Goal: Information Seeking & Learning: Learn about a topic

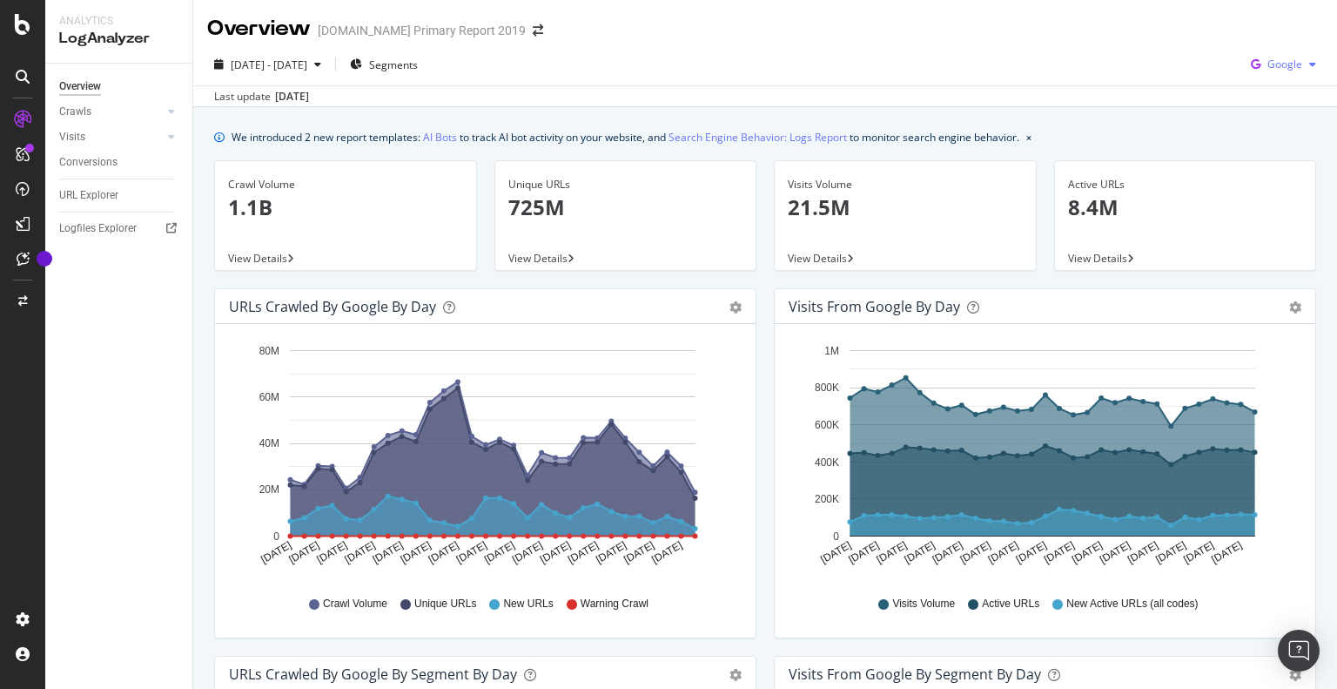
click at [1281, 68] on span "Google" at bounding box center [1285, 64] width 35 height 15
click at [1269, 131] on span "Bing" at bounding box center [1285, 132] width 64 height 16
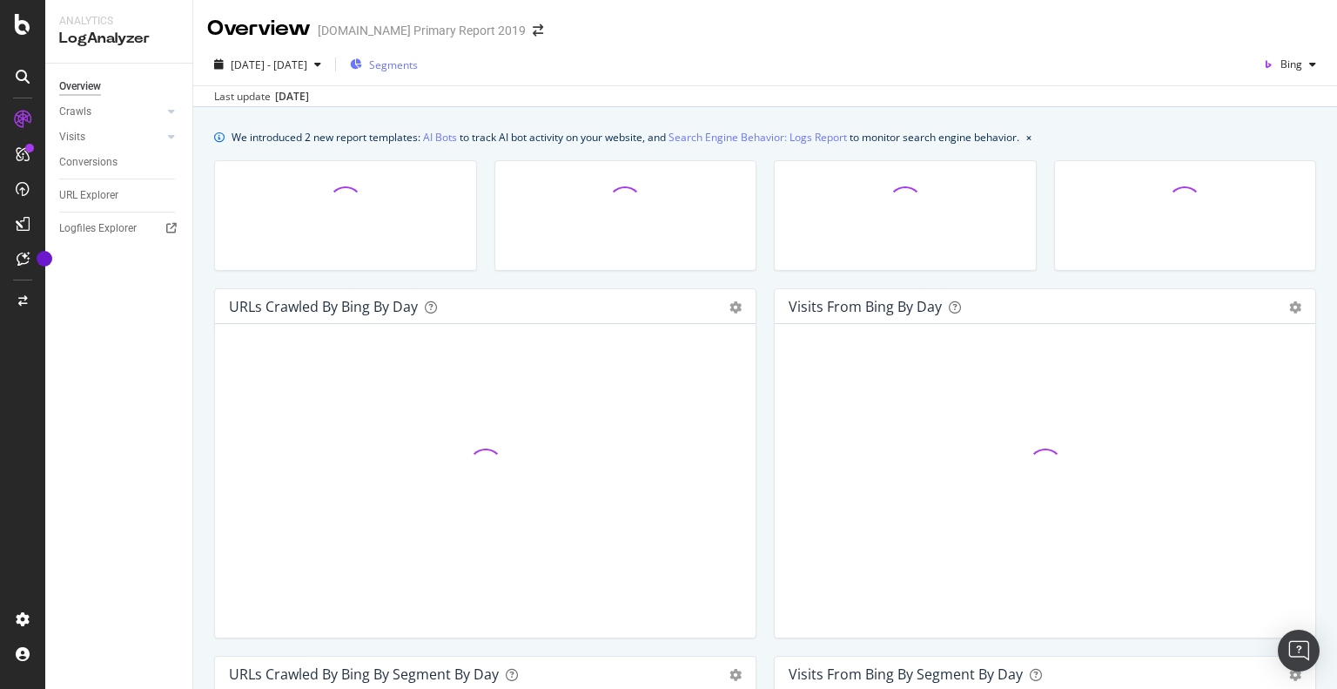
click at [418, 58] on span "Segments" at bounding box center [393, 64] width 49 height 15
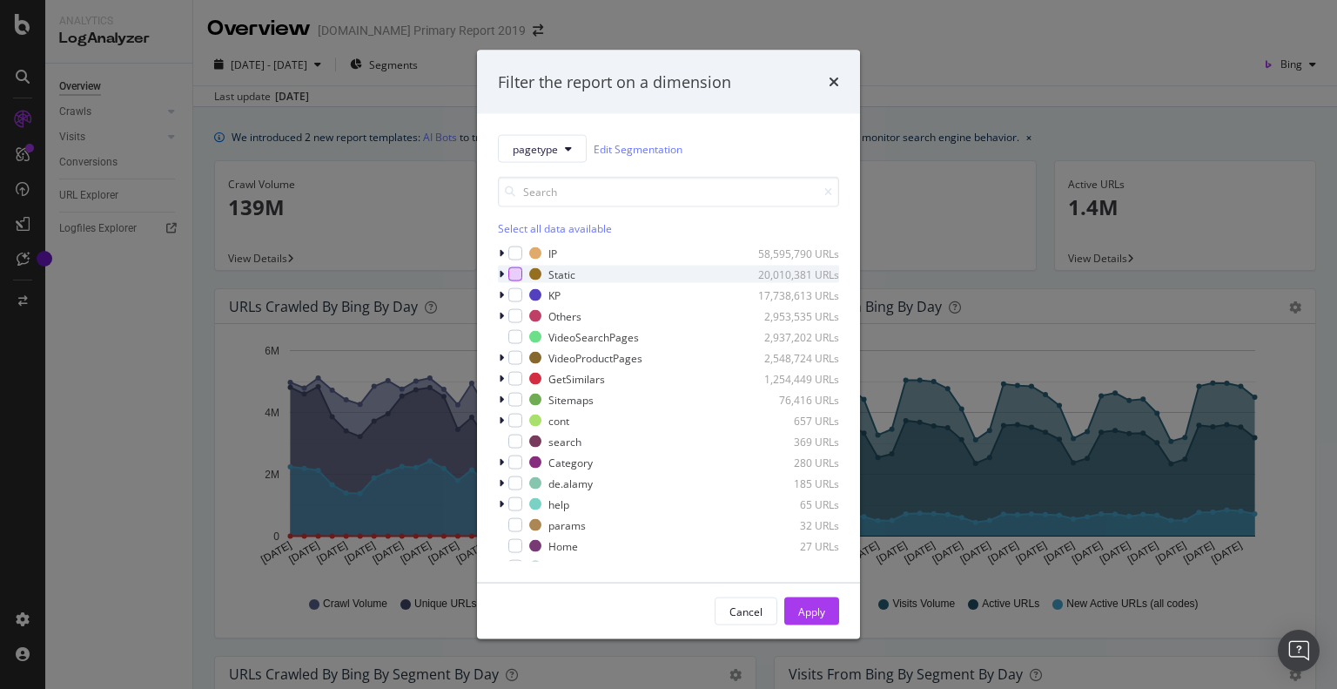
click at [512, 273] on div "modal" at bounding box center [515, 274] width 14 height 14
click at [512, 297] on div "modal" at bounding box center [515, 295] width 14 height 14
click at [508, 251] on div "modal" at bounding box center [503, 253] width 10 height 17
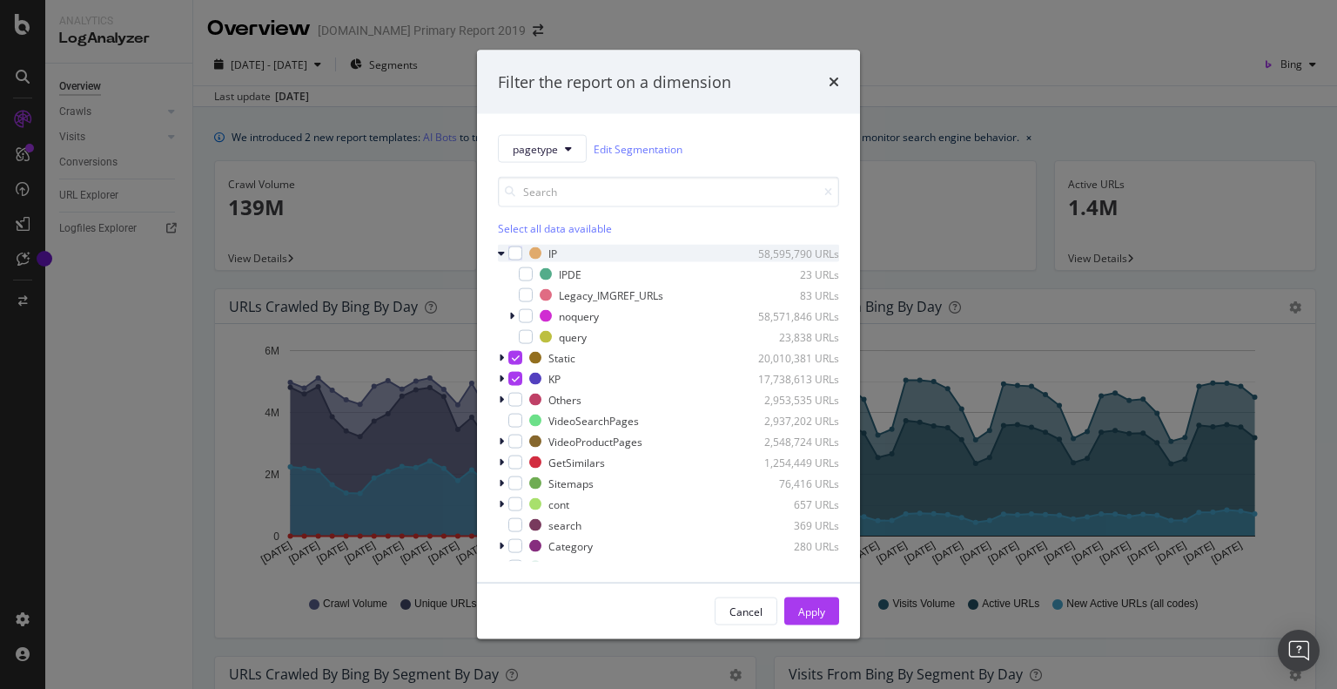
click at [505, 256] on div "modal" at bounding box center [503, 253] width 10 height 17
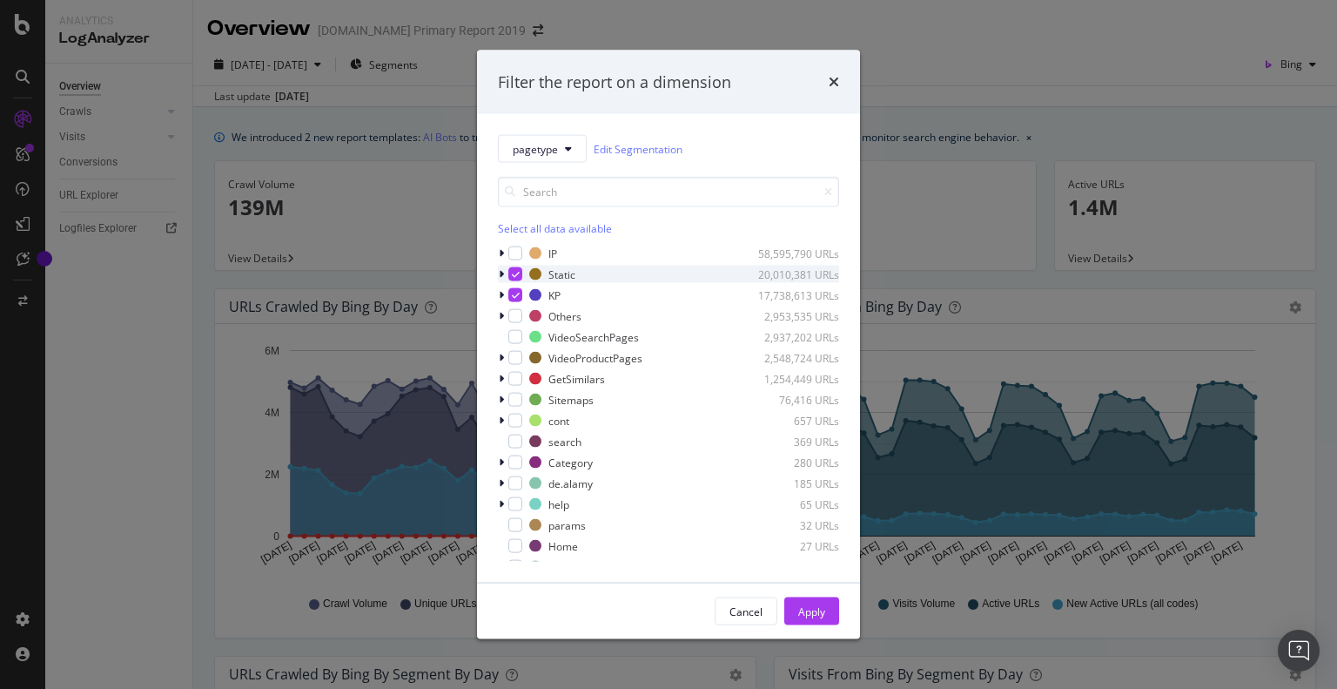
click at [512, 274] on icon "modal" at bounding box center [516, 274] width 8 height 9
drag, startPoint x: 519, startPoint y: 314, endPoint x: 519, endPoint y: 333, distance: 19.2
click at [519, 315] on div "modal" at bounding box center [515, 316] width 14 height 14
drag, startPoint x: 520, startPoint y: 337, endPoint x: 516, endPoint y: 351, distance: 14.4
click at [519, 338] on div "modal" at bounding box center [515, 337] width 14 height 14
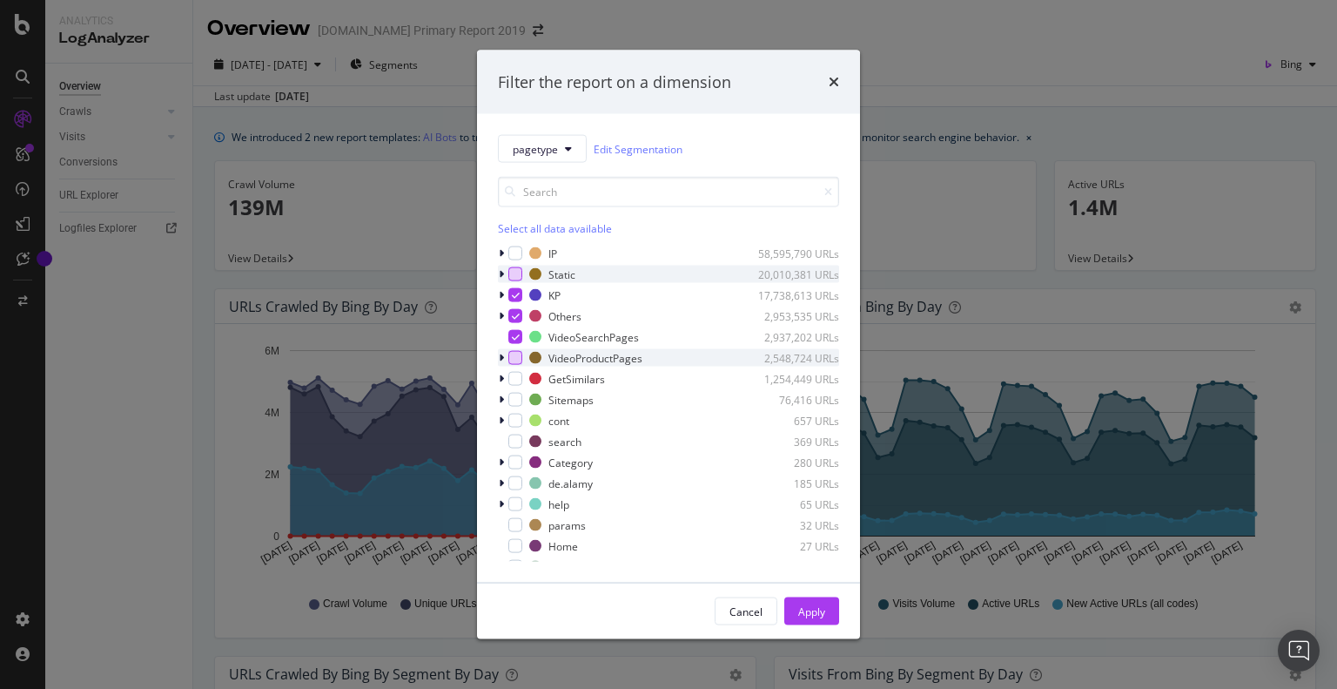
click at [515, 357] on div "modal" at bounding box center [515, 358] width 14 height 14
click at [512, 380] on div "modal" at bounding box center [515, 379] width 14 height 14
click at [511, 402] on div "modal" at bounding box center [515, 400] width 14 height 14
drag, startPoint x: 515, startPoint y: 421, endPoint x: 516, endPoint y: 430, distance: 9.6
click at [515, 421] on div "modal" at bounding box center [515, 421] width 14 height 14
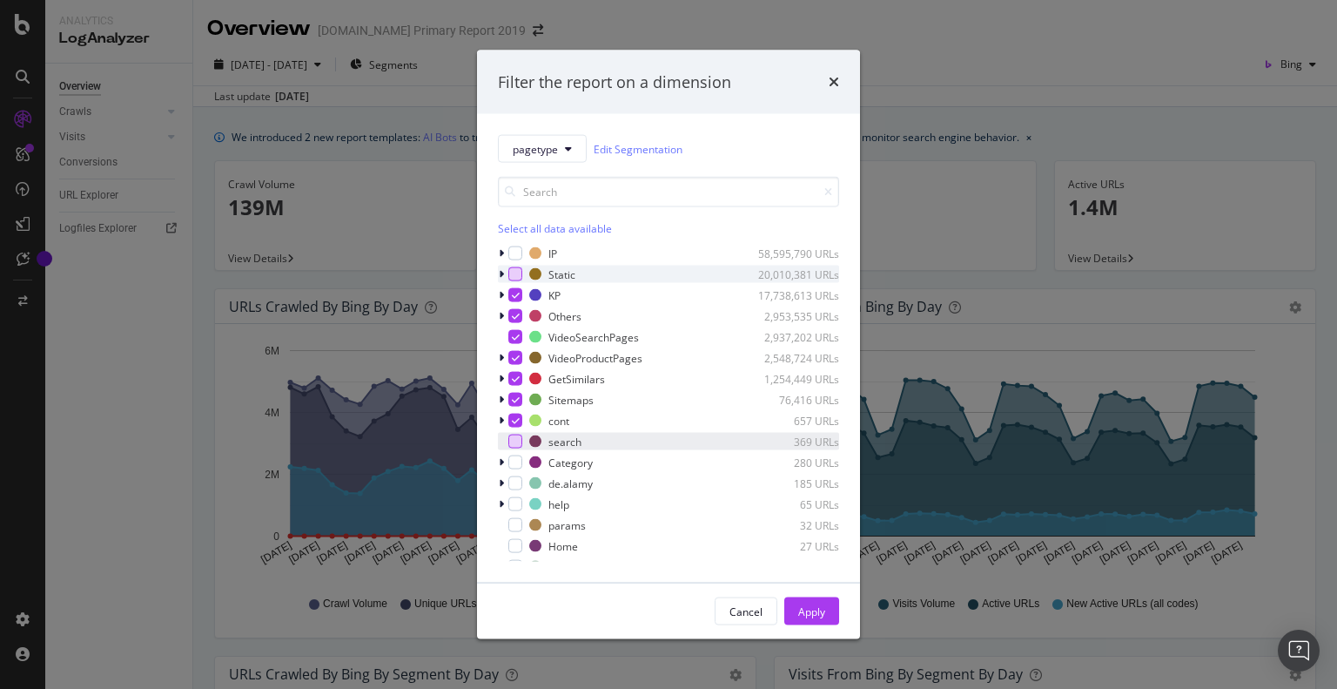
click at [515, 440] on div "modal" at bounding box center [515, 441] width 14 height 14
click at [509, 466] on div "modal" at bounding box center [515, 462] width 14 height 14
drag, startPoint x: 515, startPoint y: 482, endPoint x: 515, endPoint y: 504, distance: 21.8
click at [515, 483] on div "modal" at bounding box center [515, 483] width 14 height 14
click at [515, 507] on div "modal" at bounding box center [515, 504] width 14 height 14
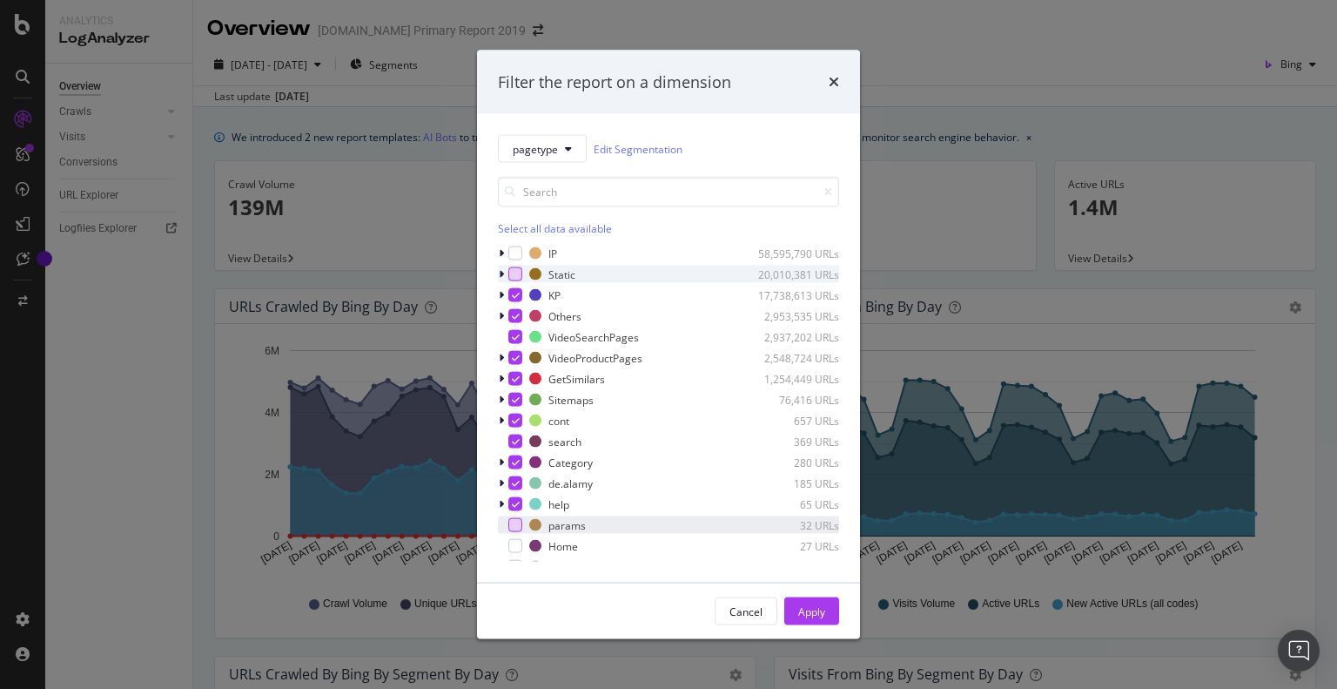
click at [517, 524] on div "modal" at bounding box center [515, 525] width 14 height 14
click at [522, 544] on div "modal" at bounding box center [515, 546] width 14 height 14
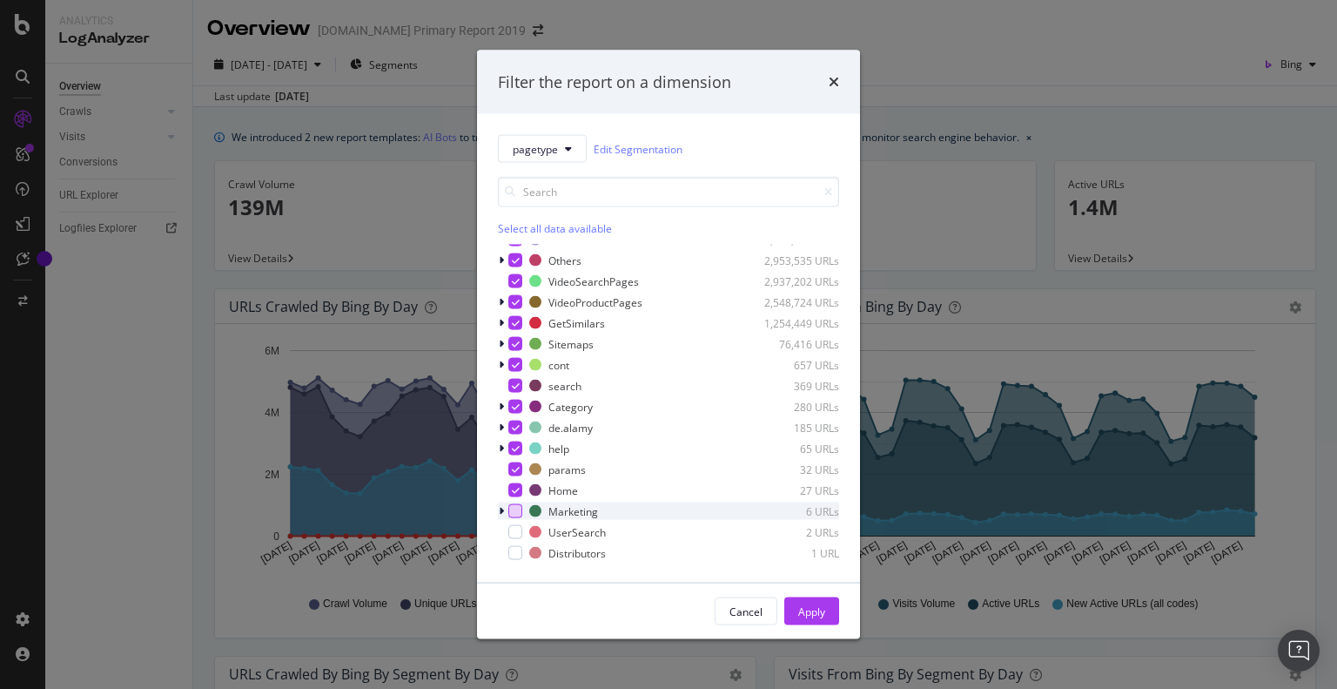
drag, startPoint x: 521, startPoint y: 506, endPoint x: 516, endPoint y: 519, distance: 13.8
click at [520, 507] on div "modal" at bounding box center [515, 511] width 14 height 14
drag, startPoint x: 515, startPoint y: 522, endPoint x: 515, endPoint y: 544, distance: 21.8
click at [515, 526] on div "UserSearch 2 URLs" at bounding box center [668, 531] width 341 height 17
click at [515, 548] on div "modal" at bounding box center [515, 553] width 14 height 14
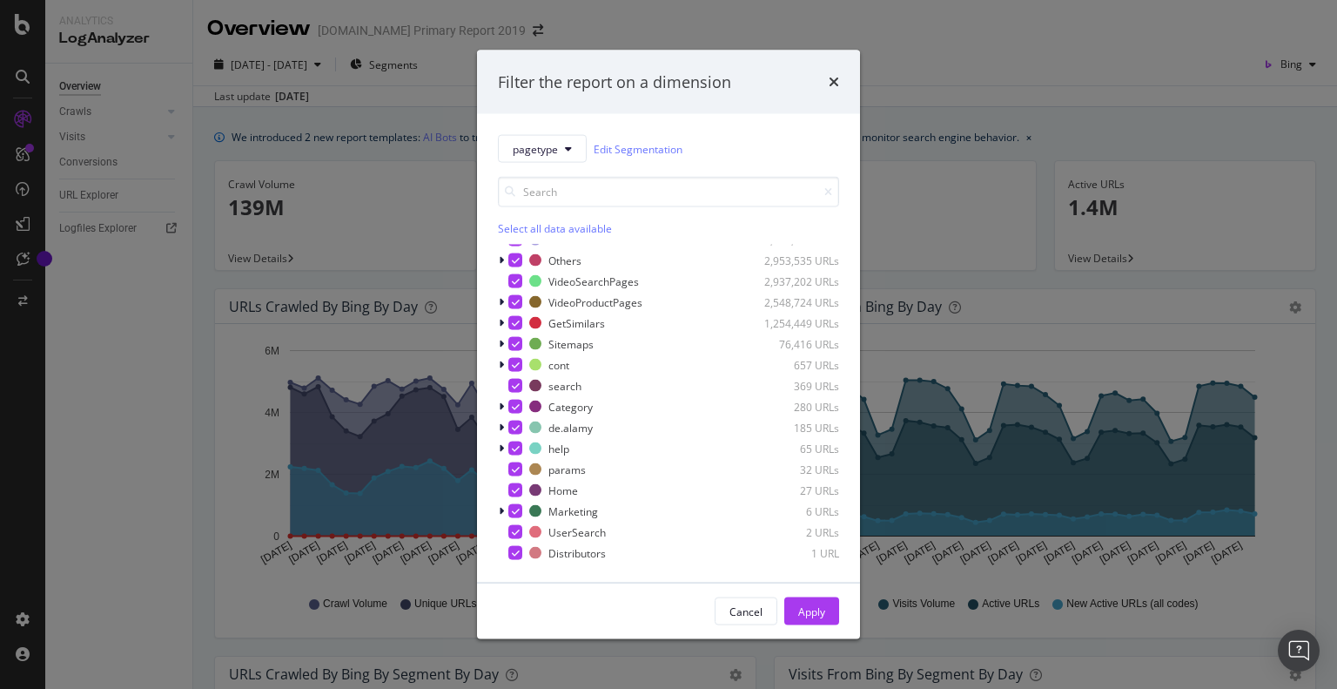
click at [804, 615] on div "Apply" at bounding box center [811, 610] width 27 height 15
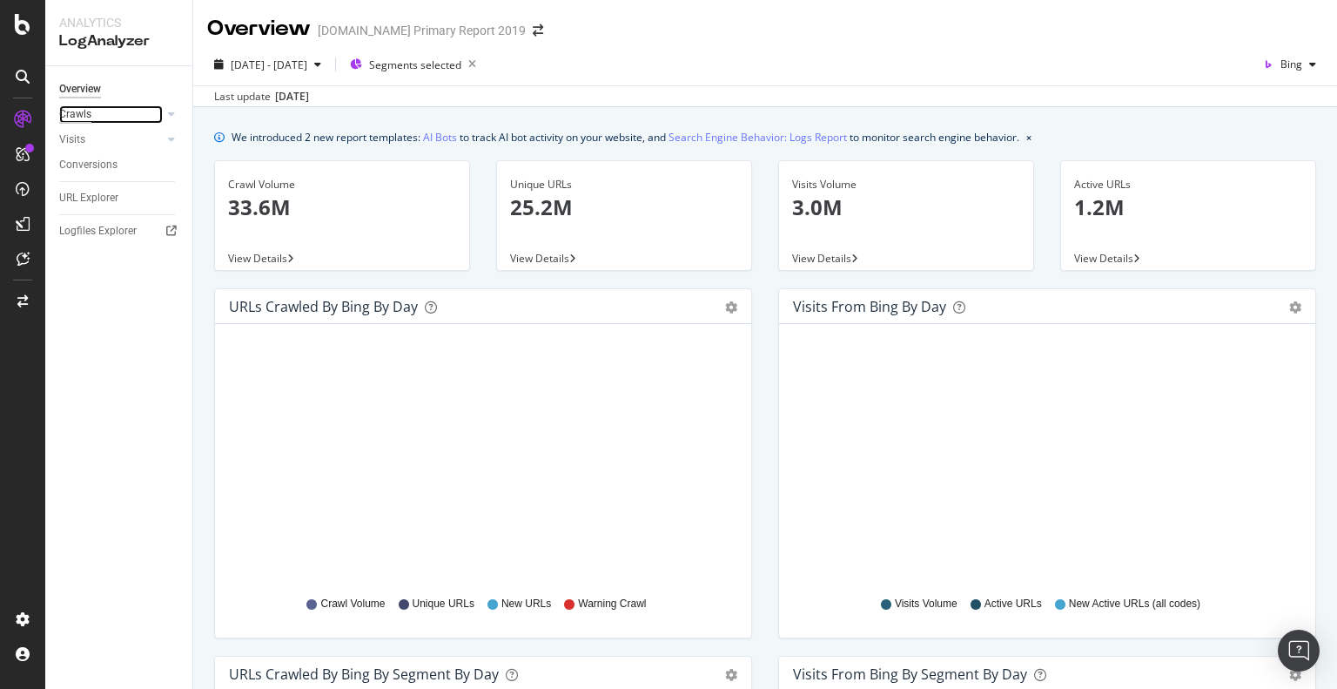
click at [82, 117] on div "Crawls" at bounding box center [75, 114] width 32 height 18
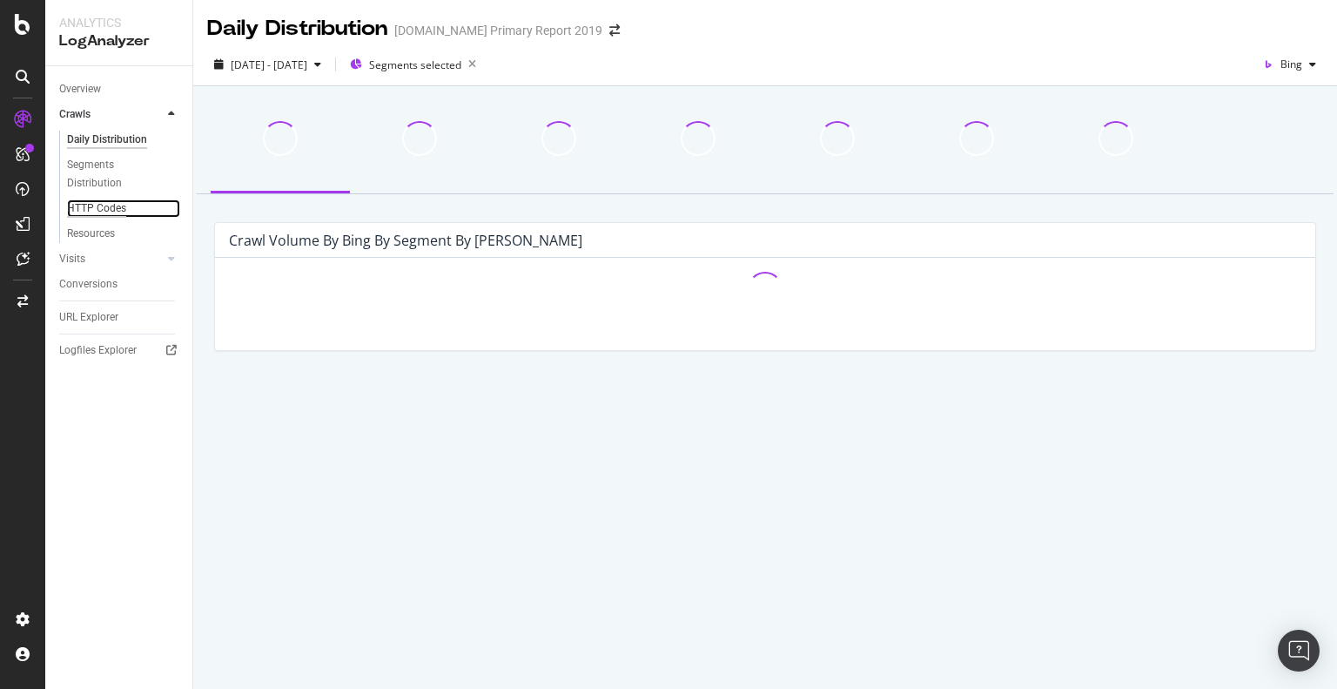
click at [104, 214] on div "HTTP Codes" at bounding box center [96, 208] width 59 height 18
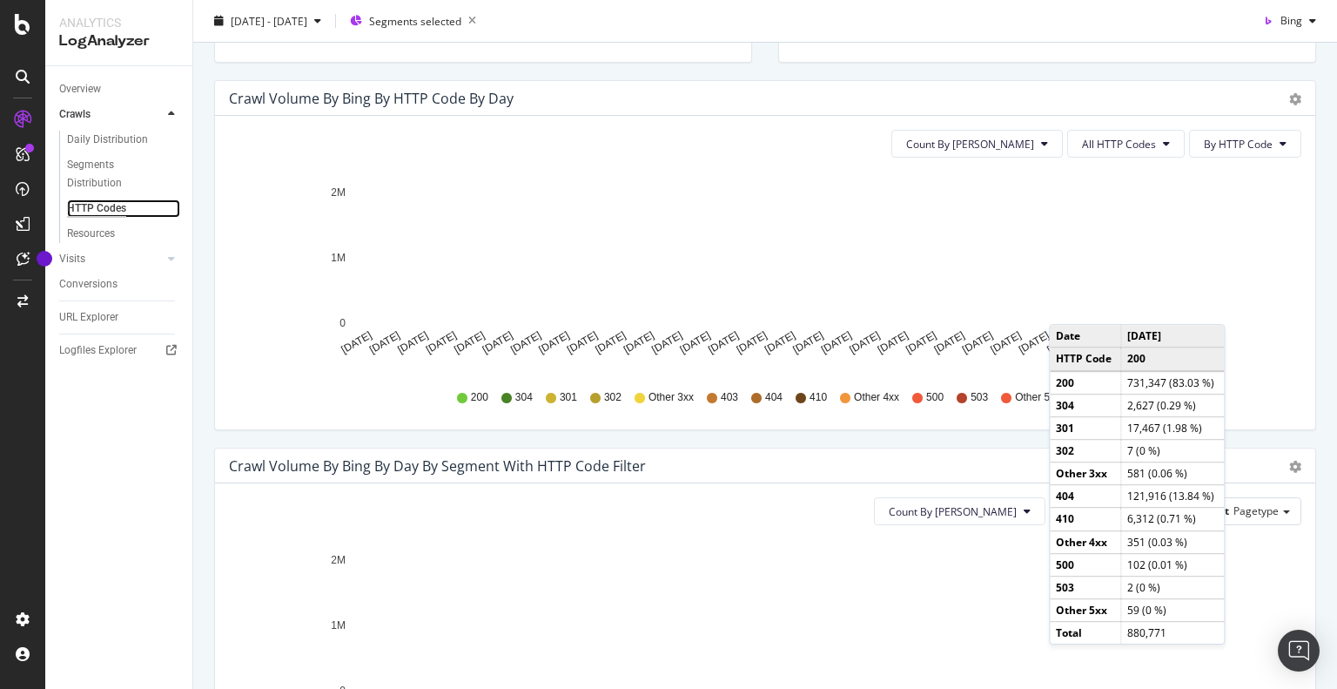
scroll to position [784, 0]
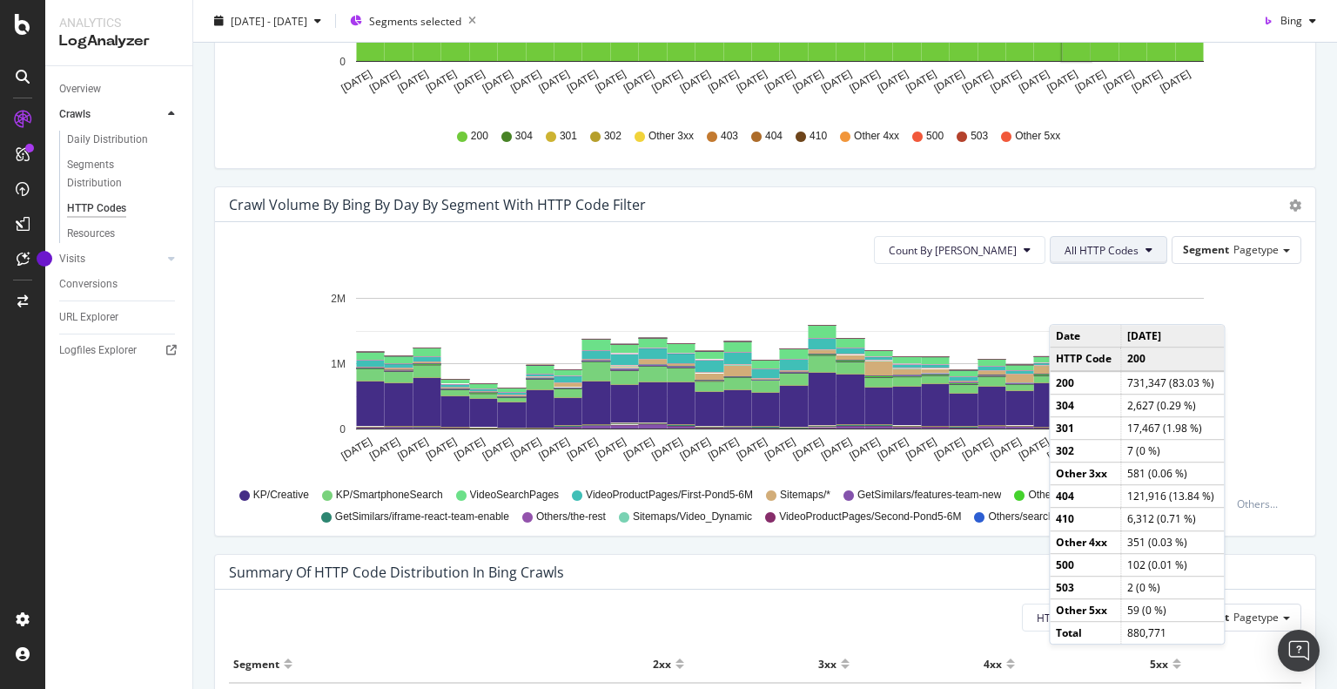
click at [1097, 249] on span "All HTTP Codes" at bounding box center [1102, 250] width 74 height 15
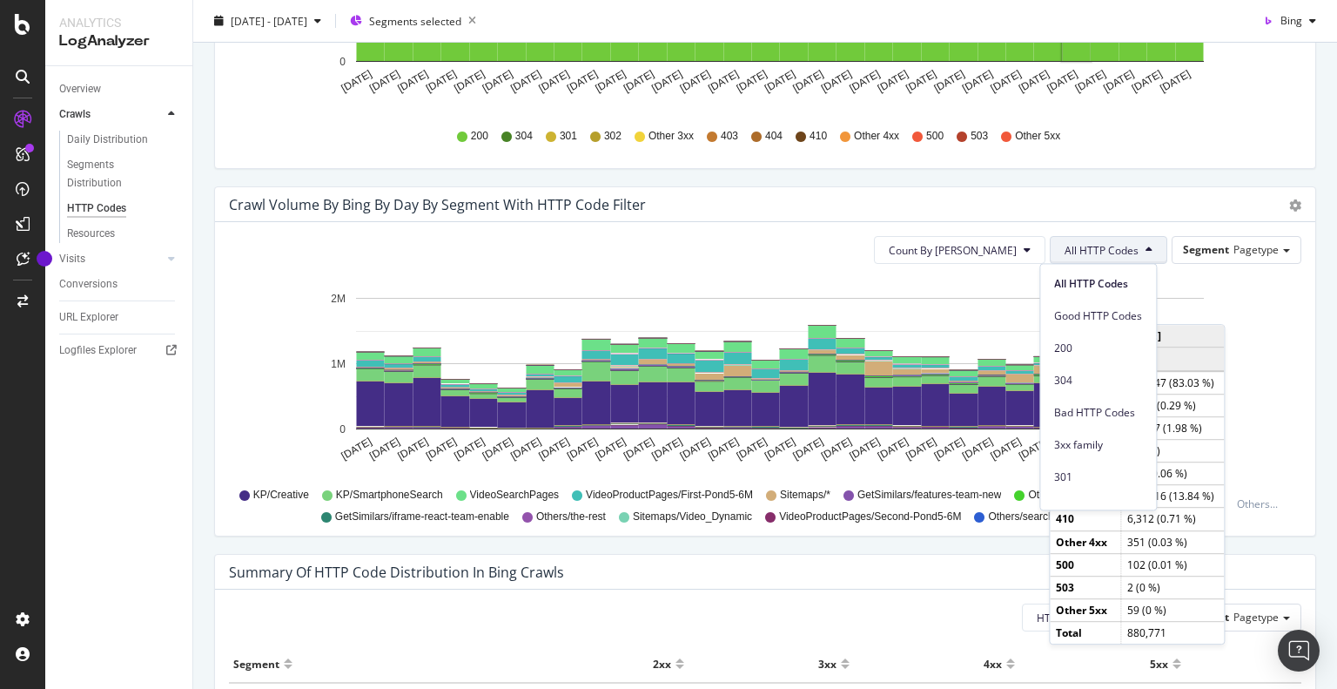
scroll to position [174, 0]
click at [1114, 470] on span "4xx family" at bounding box center [1098, 464] width 88 height 16
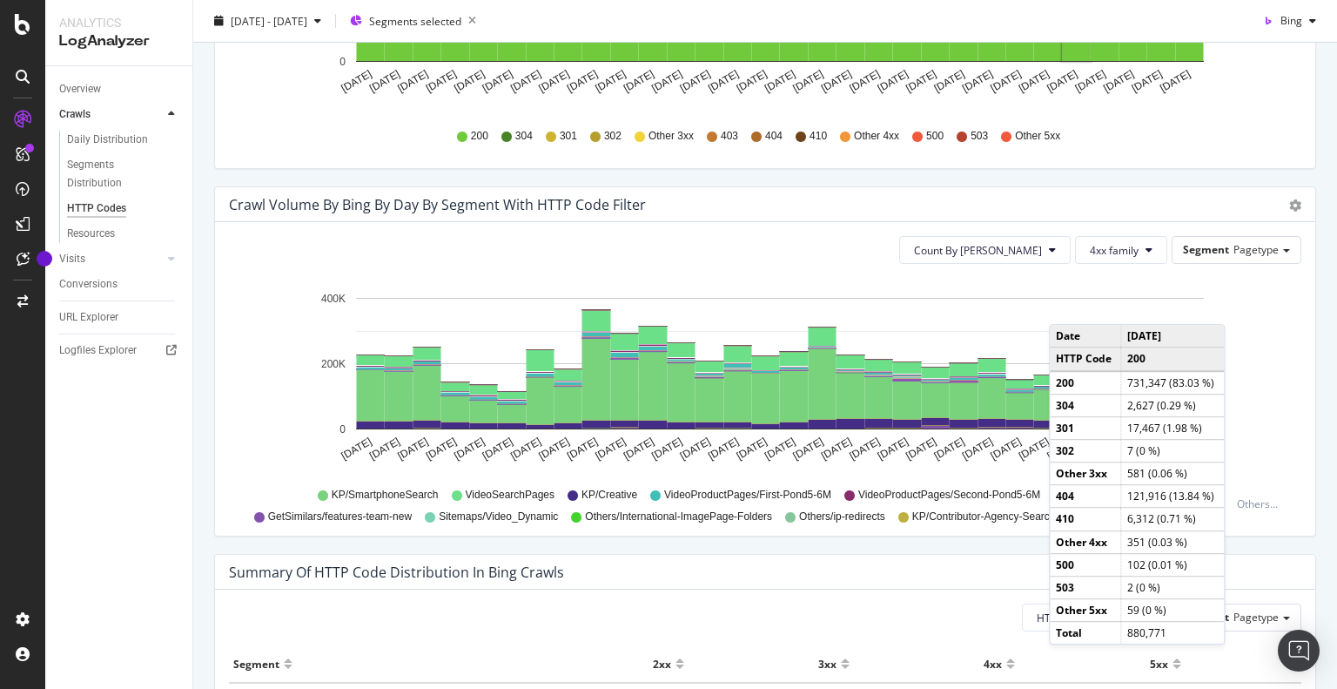
click at [1275, 374] on icon "[DATE] [DATE] [DATE] [DATE] [DATE] [DATE] [DATE] [DATE] [DATE] [DATE] [DATE] [D…" at bounding box center [759, 379] width 1060 height 202
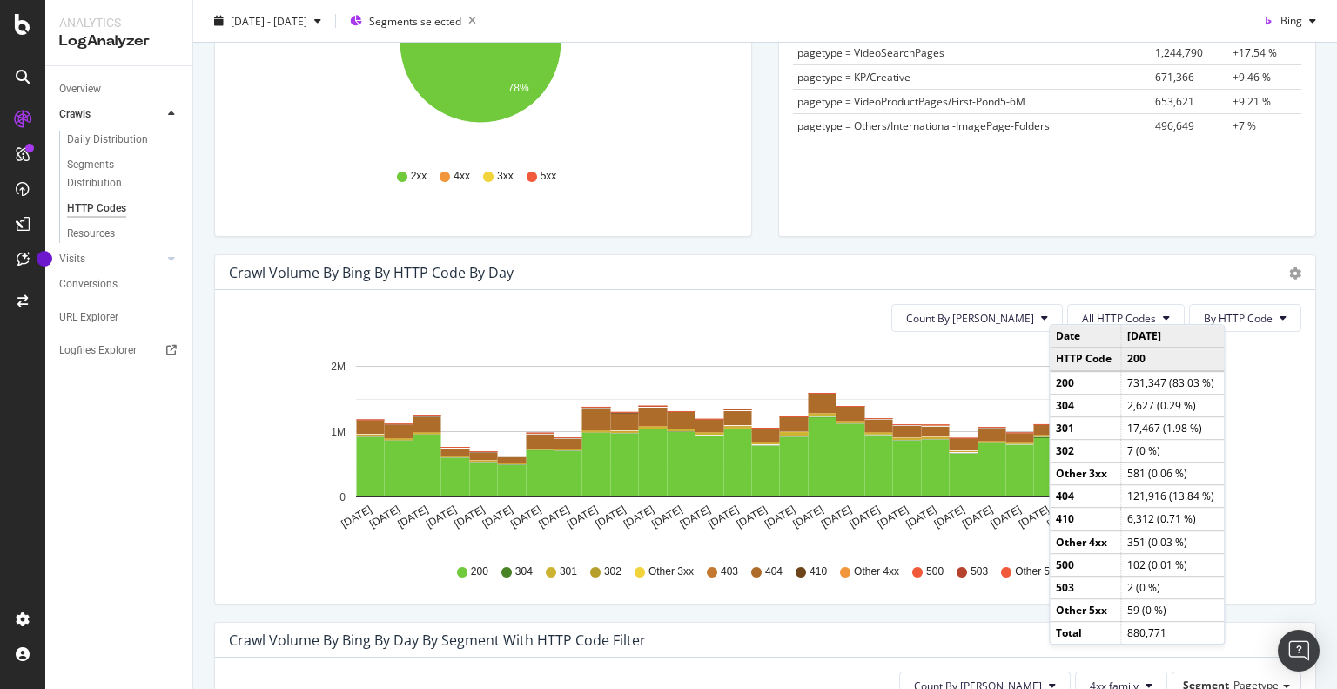
scroll to position [0, 0]
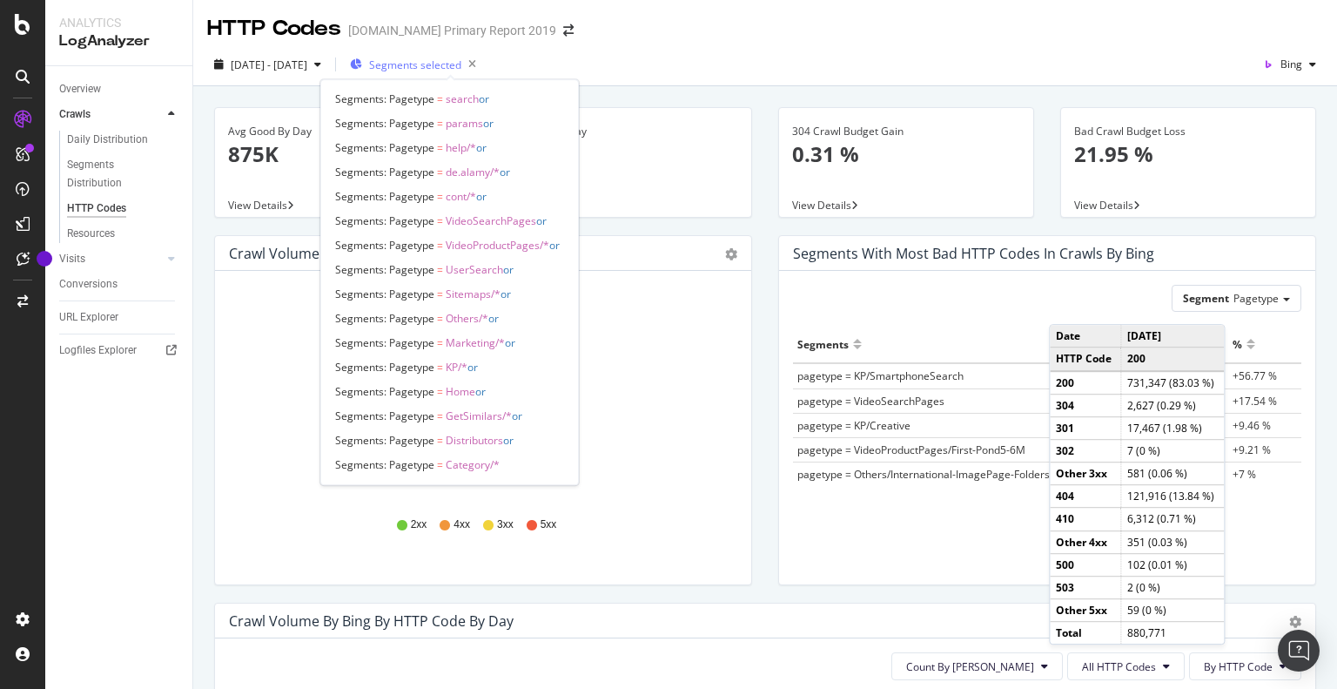
click at [442, 61] on span "Segments selected" at bounding box center [415, 64] width 92 height 15
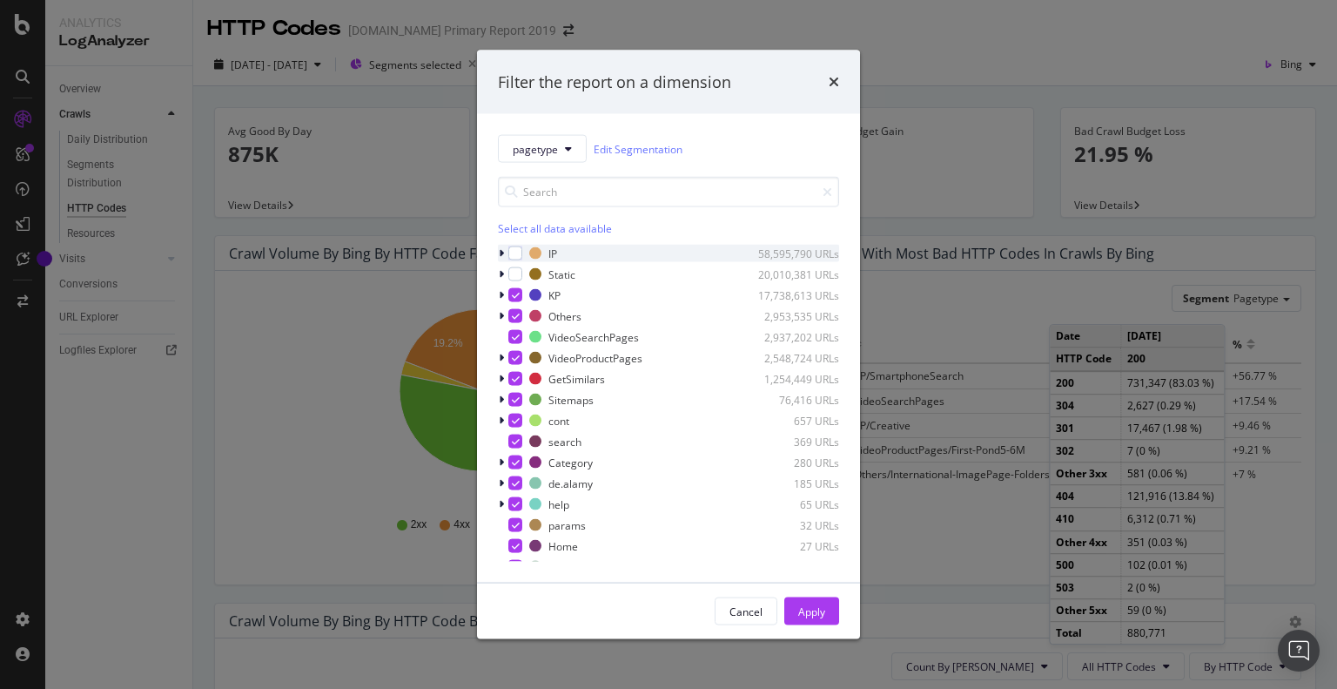
click at [516, 260] on div "IP 58,595,790 URLs" at bounding box center [668, 253] width 341 height 17
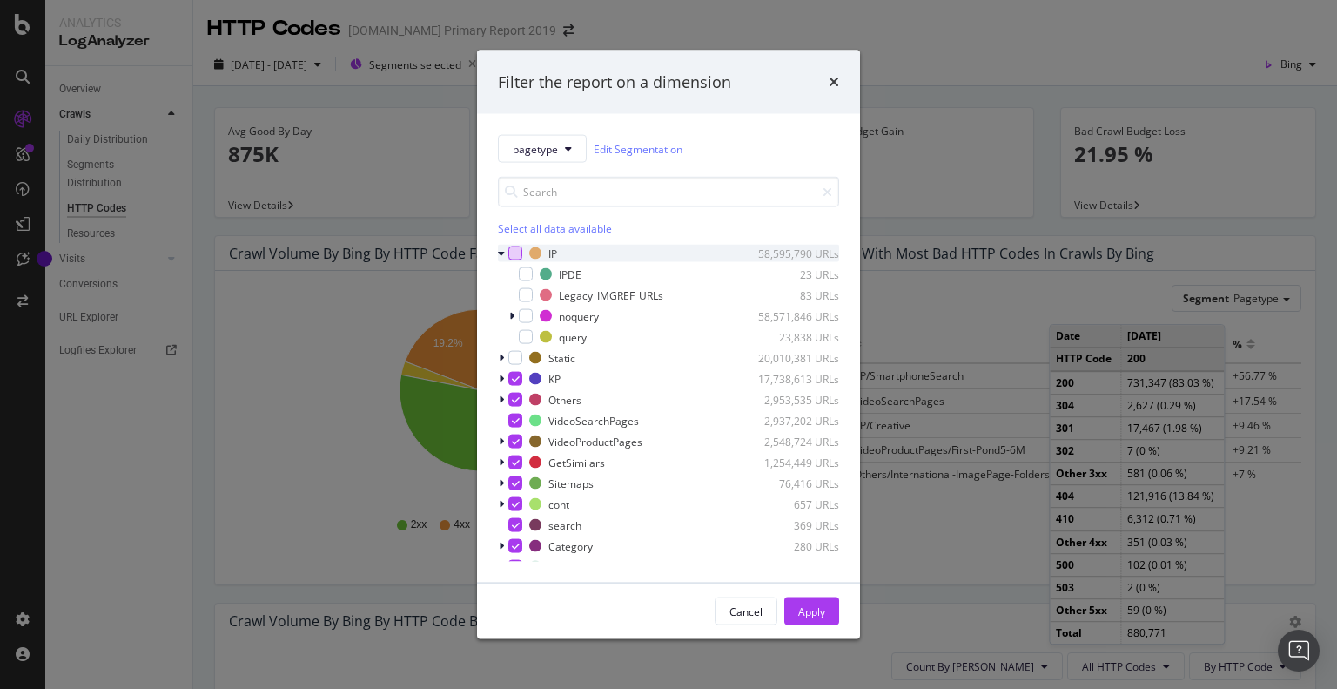
click at [519, 254] on div "modal" at bounding box center [515, 253] width 14 height 14
click at [811, 610] on div "Apply" at bounding box center [811, 610] width 27 height 15
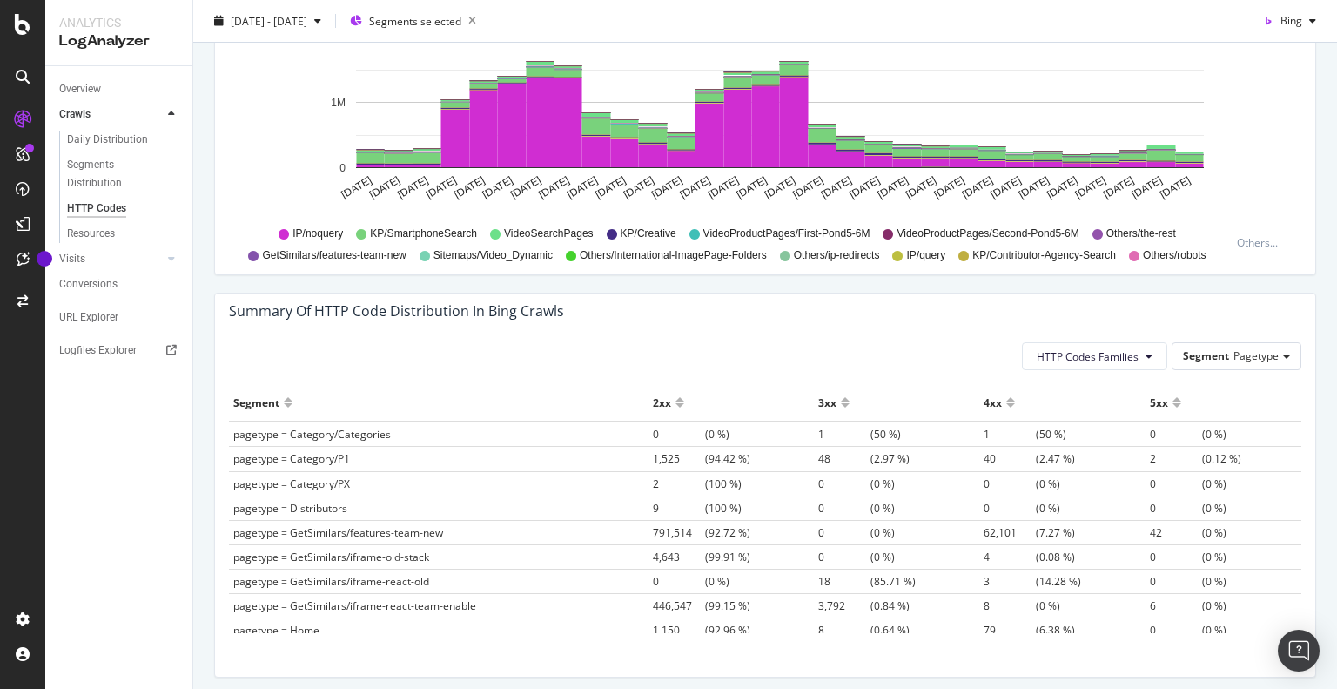
scroll to position [784, 0]
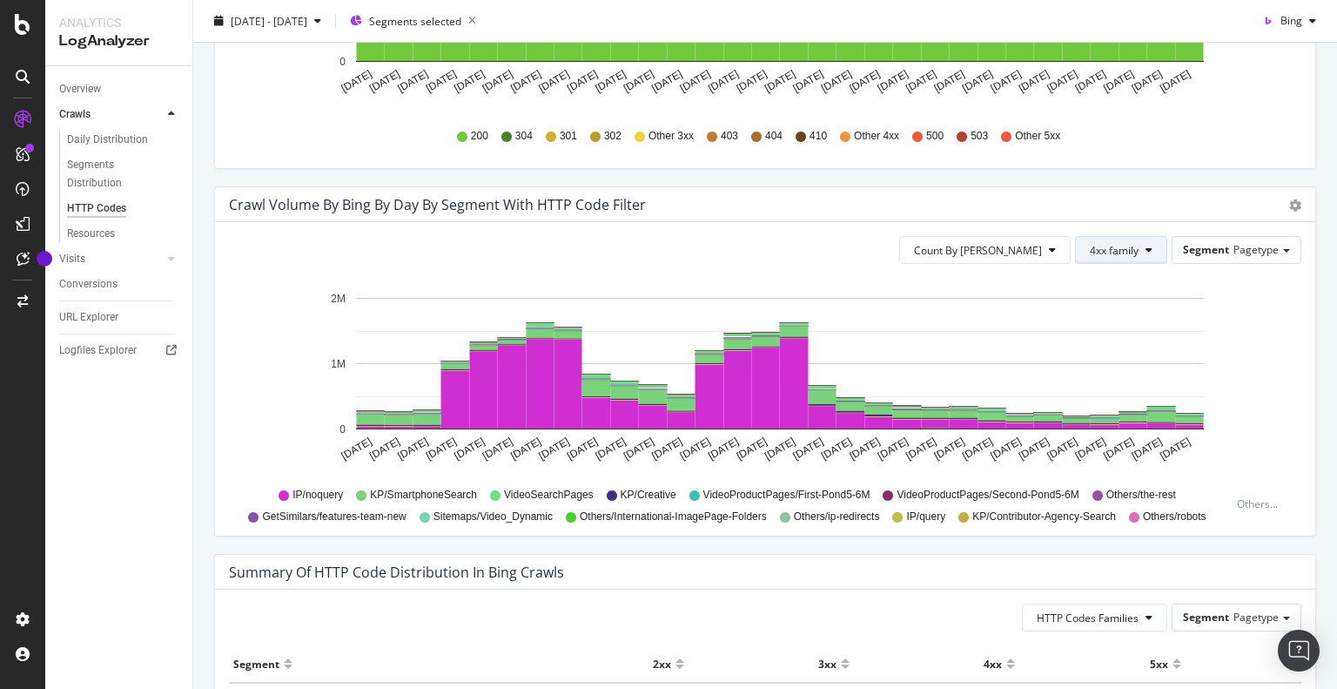
click at [1124, 251] on span "4xx family" at bounding box center [1114, 250] width 49 height 15
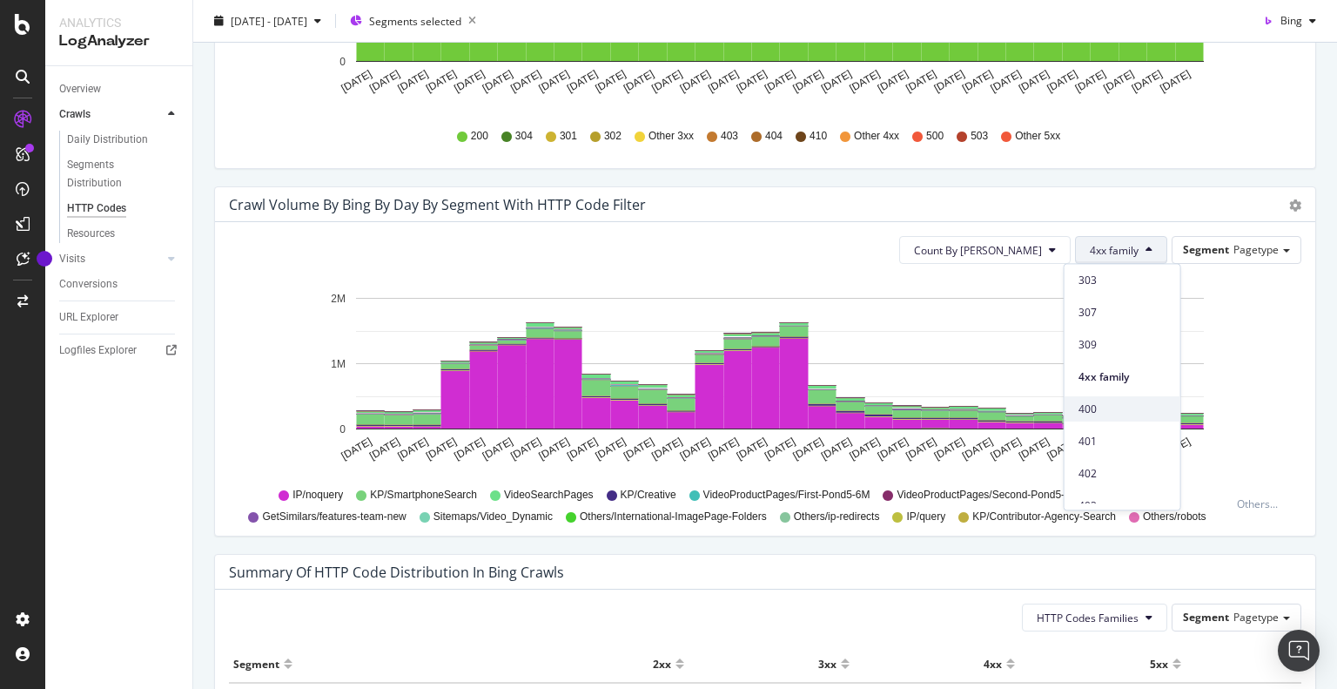
scroll to position [609, 0]
click at [1107, 373] on div "410" at bounding box center [1123, 382] width 116 height 25
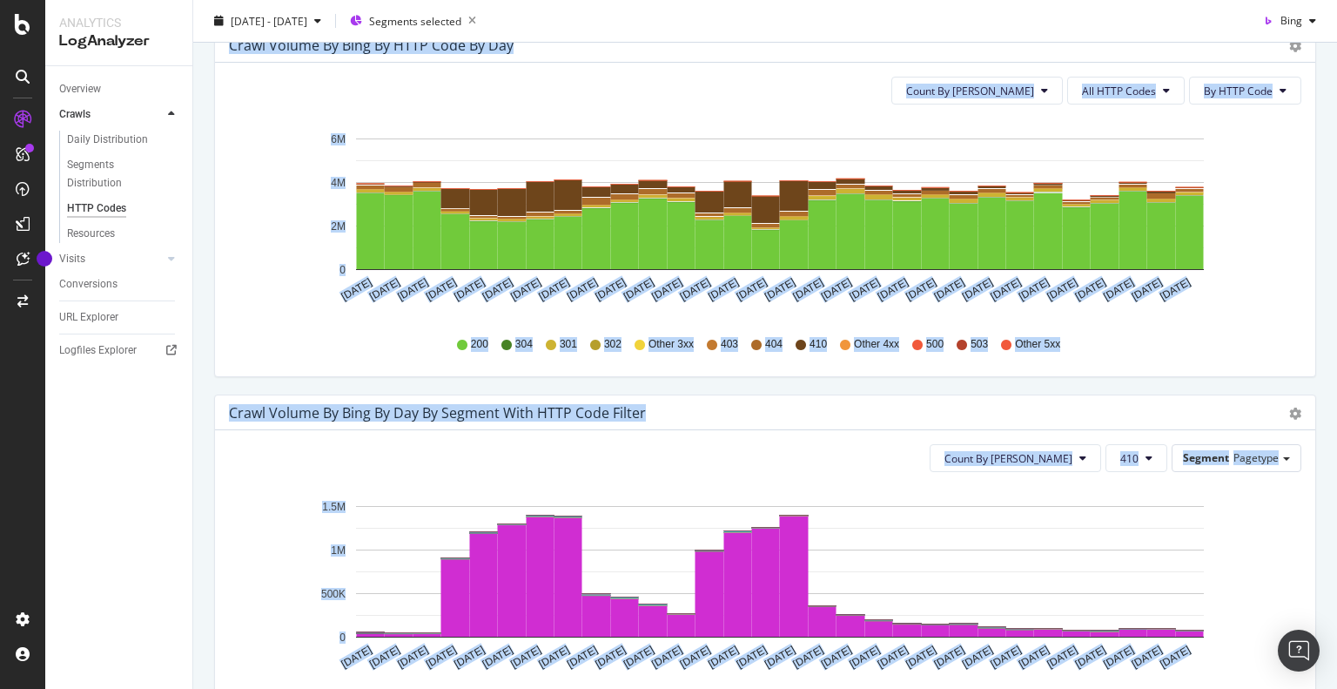
scroll to position [0, 0]
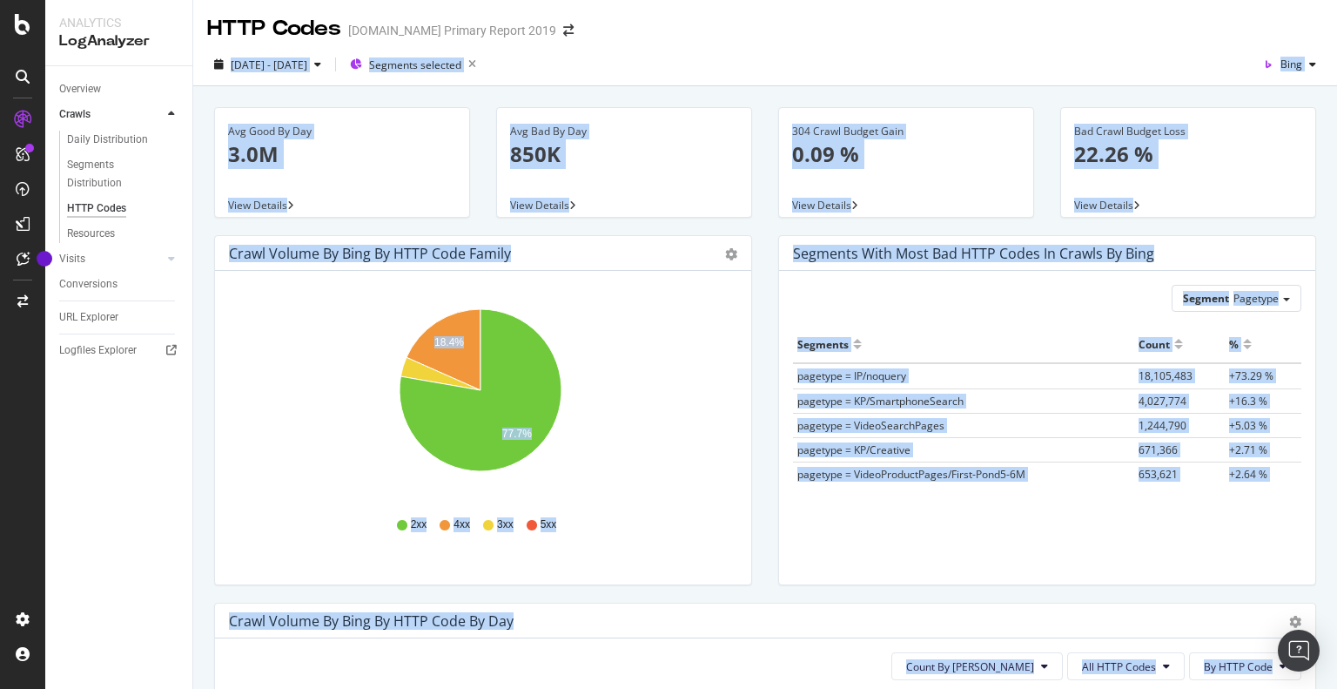
drag, startPoint x: 1336, startPoint y: 514, endPoint x: 1304, endPoint y: 36, distance: 479.1
click at [1304, 36] on div "HTTP Codes [DOMAIN_NAME] Primary Report 2019 [DATE] - [DATE] Segments selected …" at bounding box center [765, 344] width 1144 height 689
click at [1072, 37] on div "HTTP Codes [DOMAIN_NAME] Primary Report 2019" at bounding box center [765, 22] width 1144 height 44
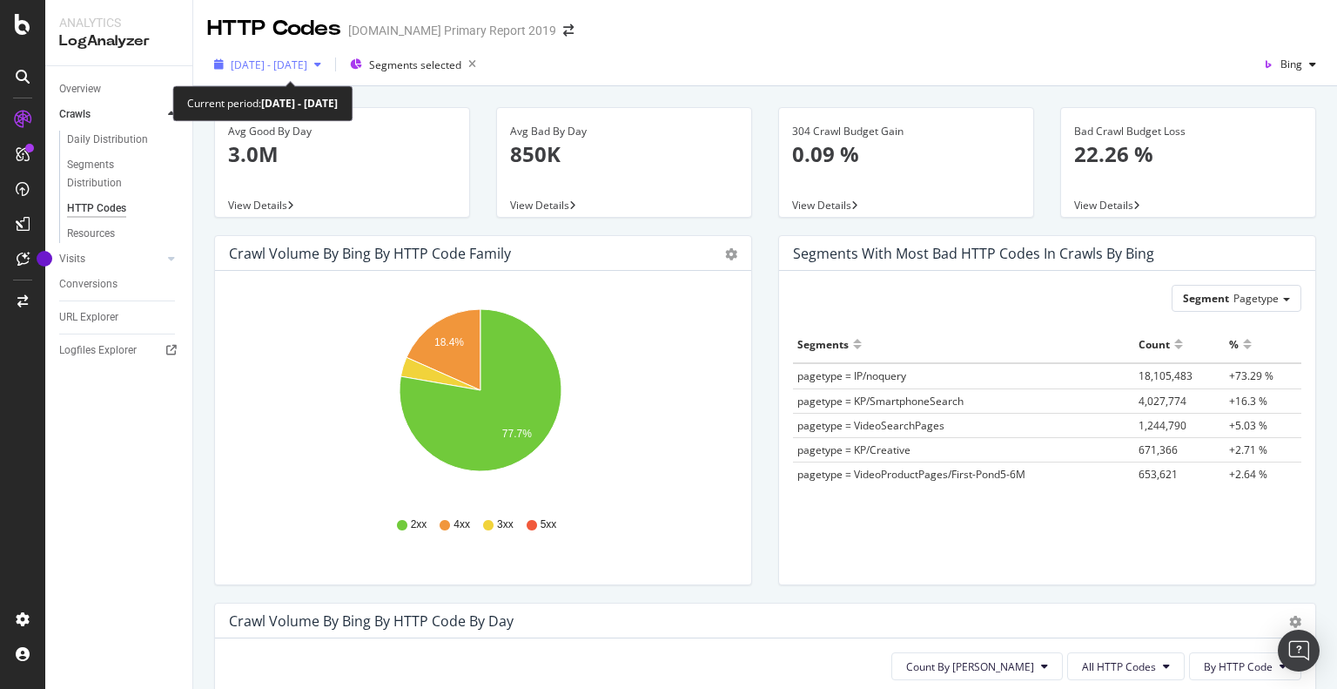
click at [260, 62] on span "[DATE] - [DATE]" at bounding box center [269, 64] width 77 height 15
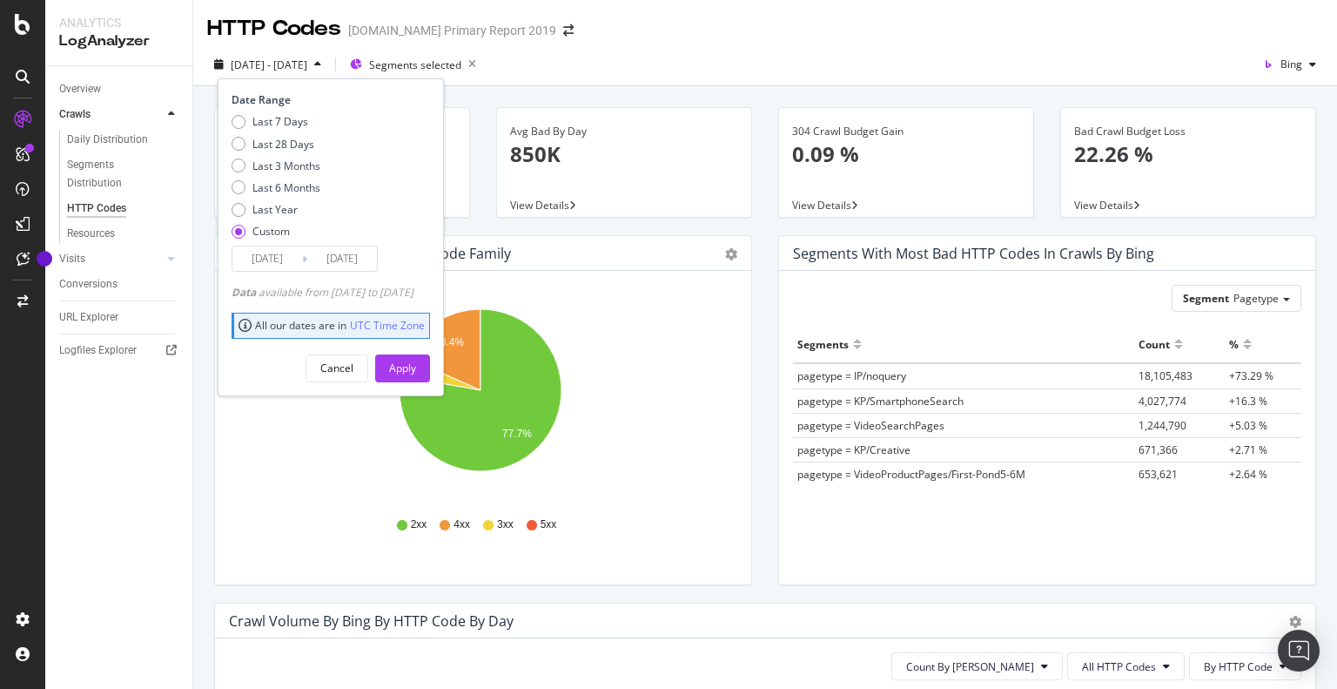
click at [230, 164] on div "Date Range Last 7 Days Last 28 Days Last 3 Months Last 6 Months Last Year Custo…" at bounding box center [331, 236] width 226 height 317
click at [241, 166] on div "Last 3 Months" at bounding box center [239, 165] width 14 height 14
type input "[DATE]"
click at [416, 370] on div "Apply" at bounding box center [402, 367] width 27 height 15
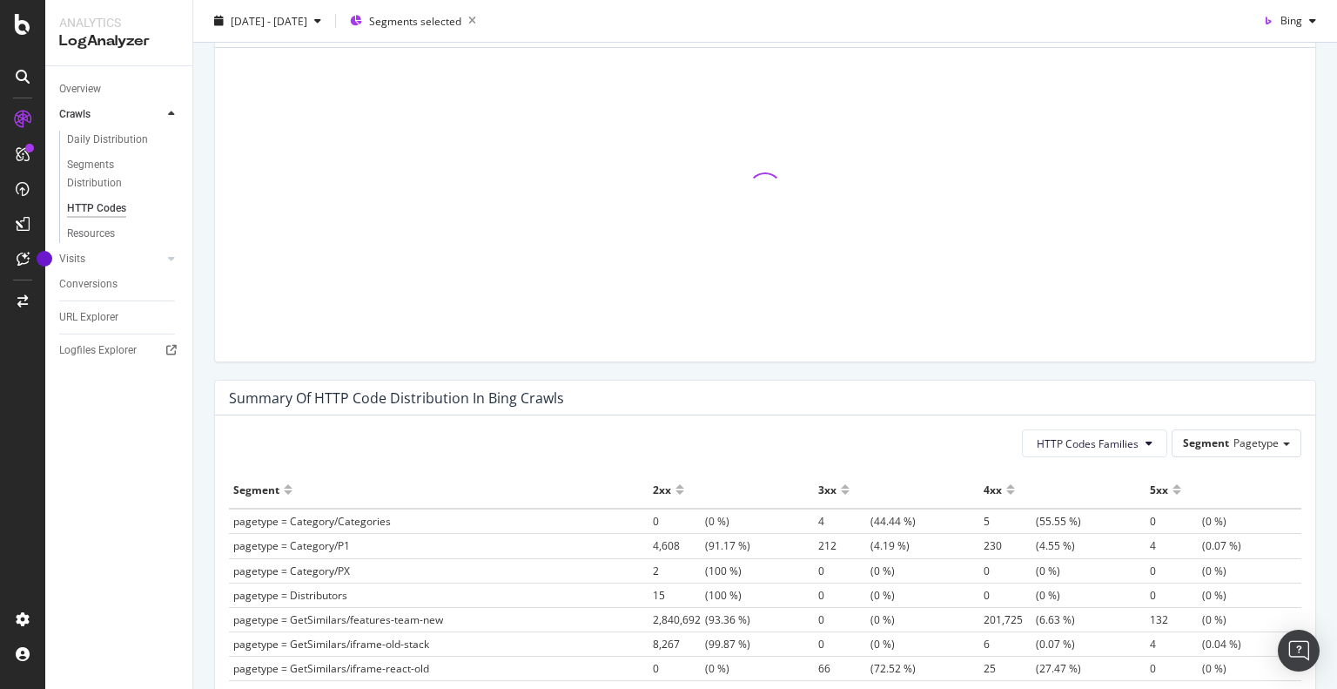
scroll to position [609, 0]
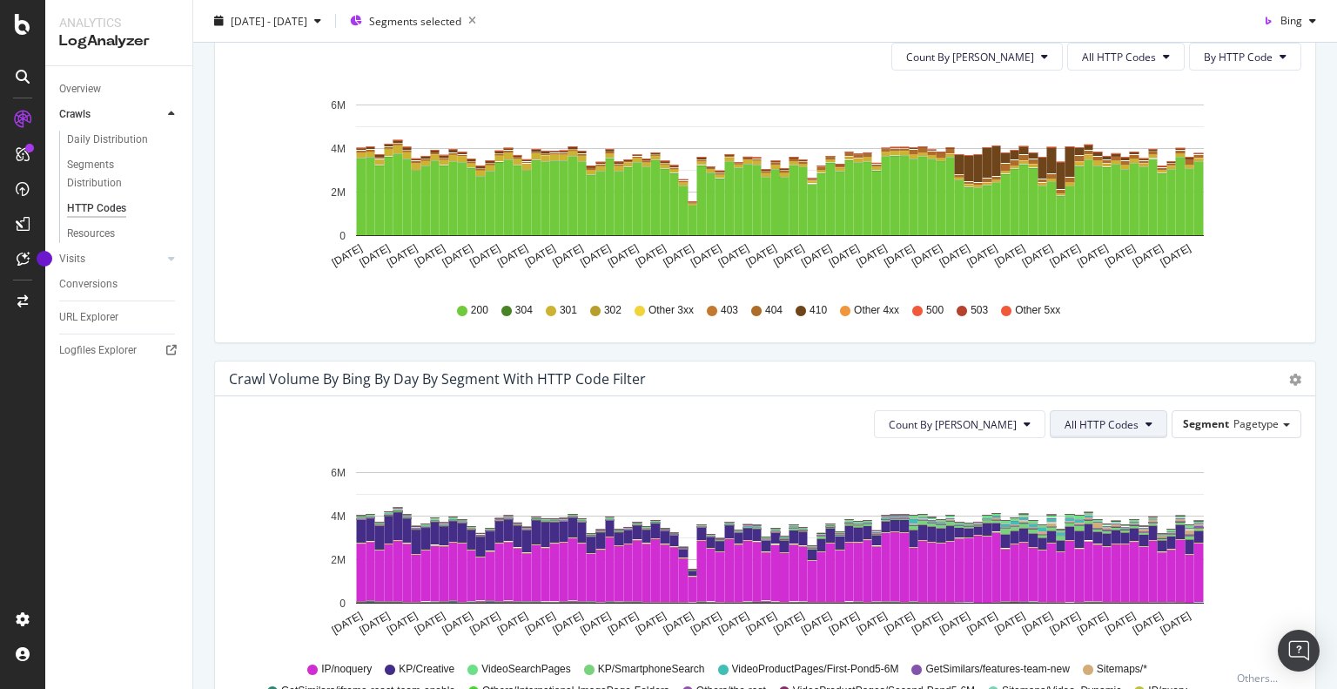
click at [1078, 424] on span "All HTTP Codes" at bounding box center [1102, 424] width 74 height 15
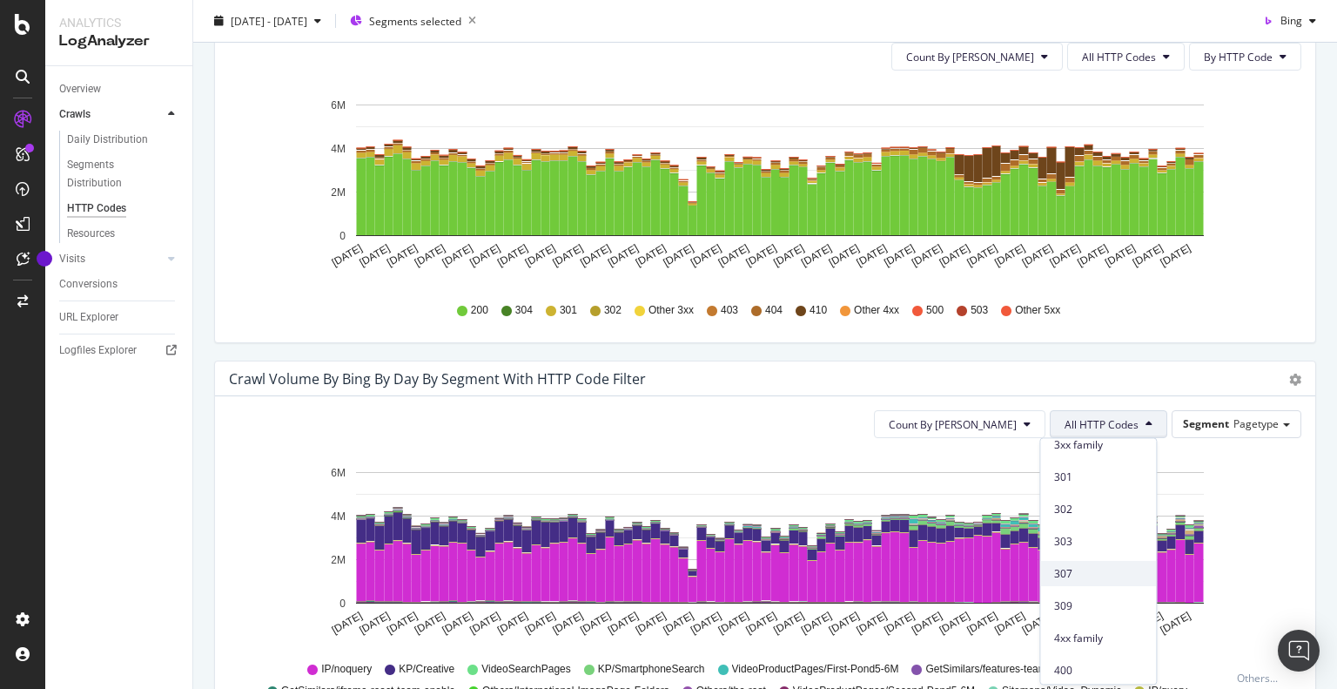
scroll to position [0, 0]
click at [1080, 589] on span "Bad HTTP Codes" at bounding box center [1098, 587] width 88 height 16
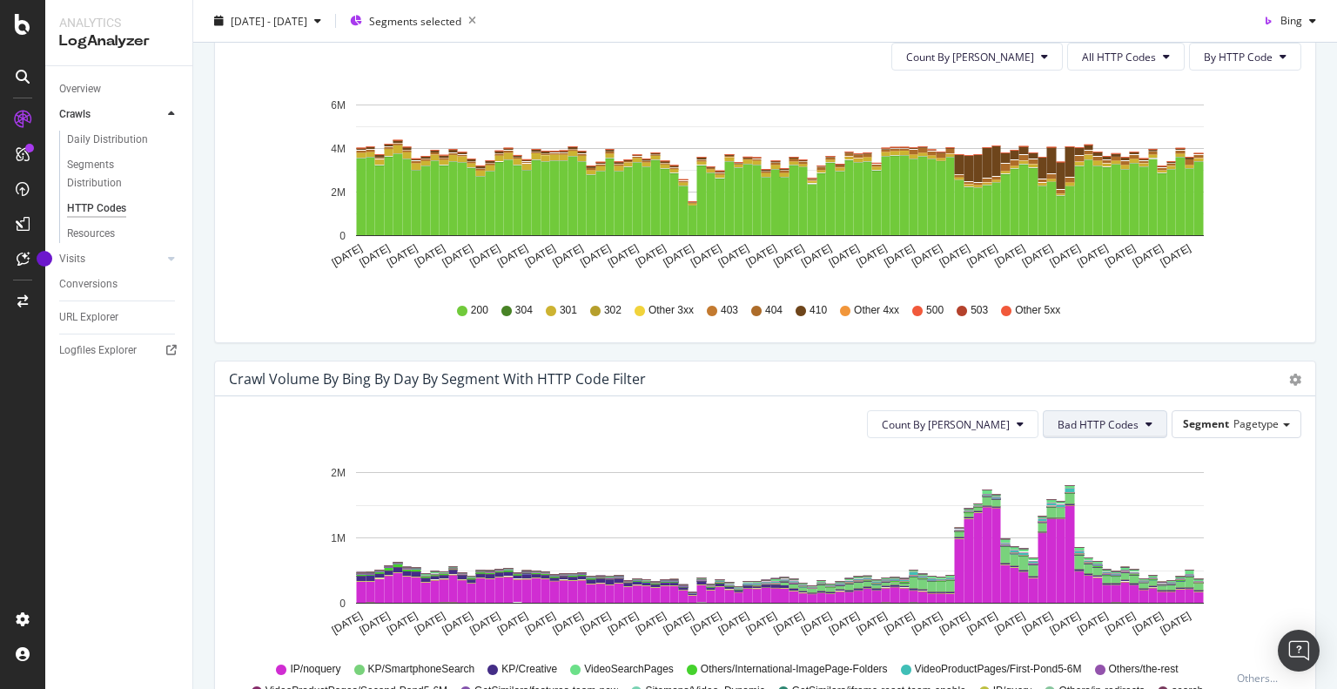
click at [1080, 427] on span "Bad HTTP Codes" at bounding box center [1098, 424] width 81 height 15
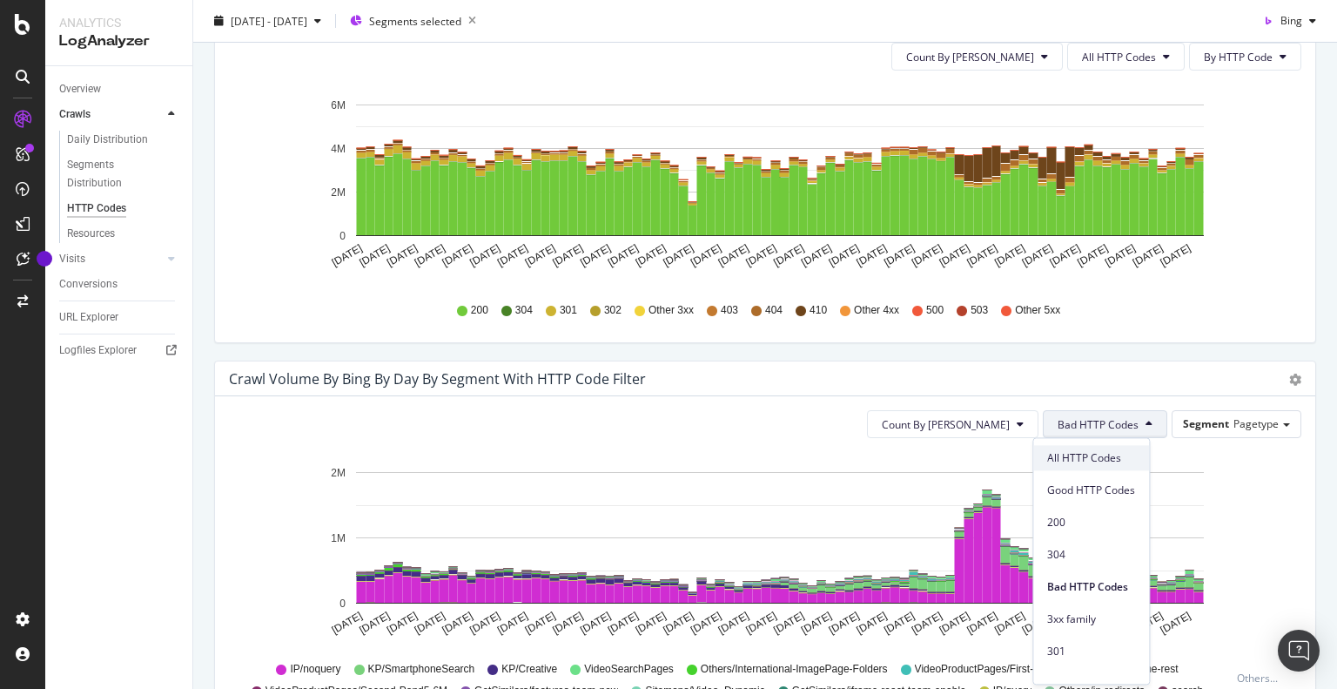
click at [1081, 459] on span "All HTTP Codes" at bounding box center [1091, 458] width 88 height 16
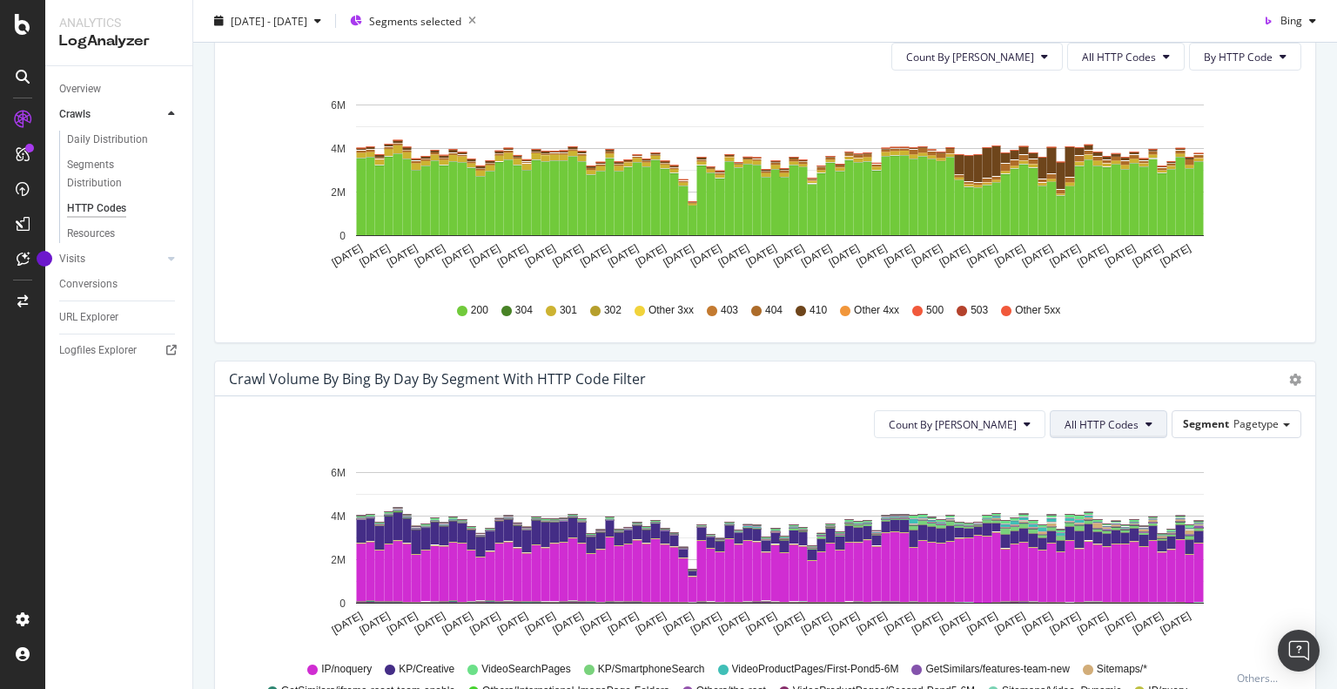
click at [1076, 423] on span "All HTTP Codes" at bounding box center [1102, 424] width 74 height 15
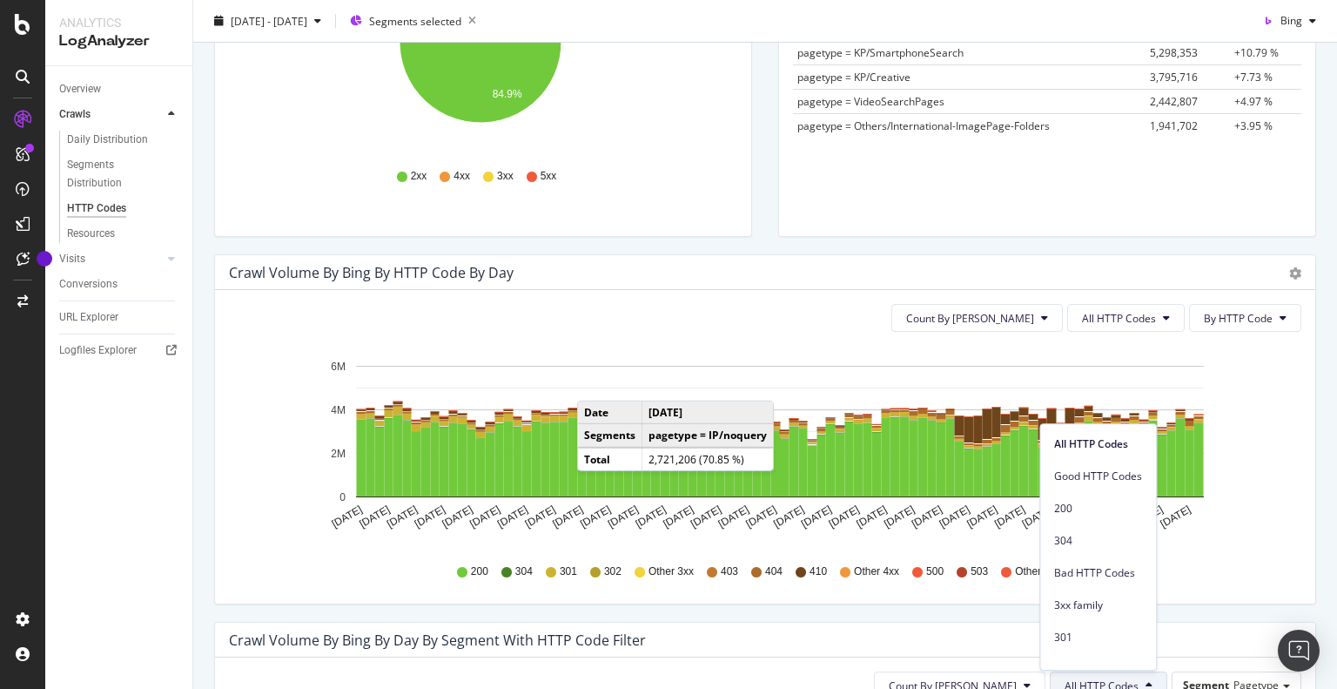
scroll to position [87, 0]
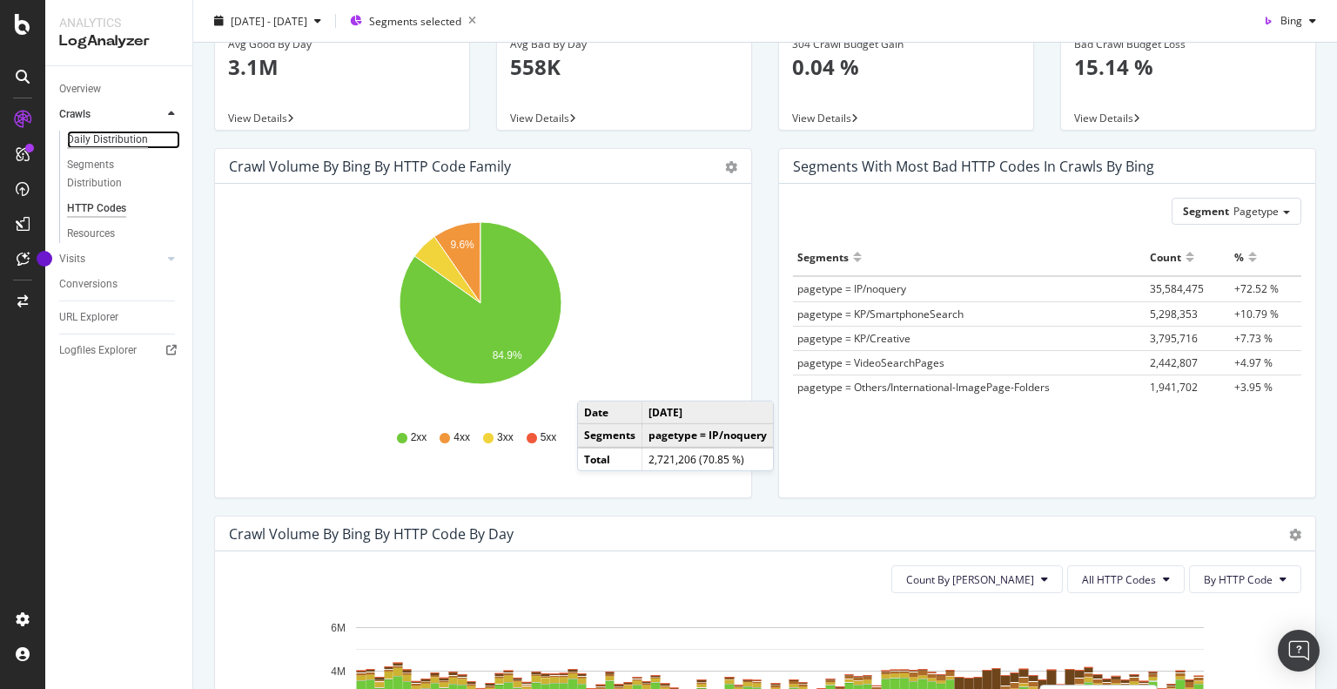
click at [100, 138] on div "Daily Distribution" at bounding box center [107, 140] width 81 height 18
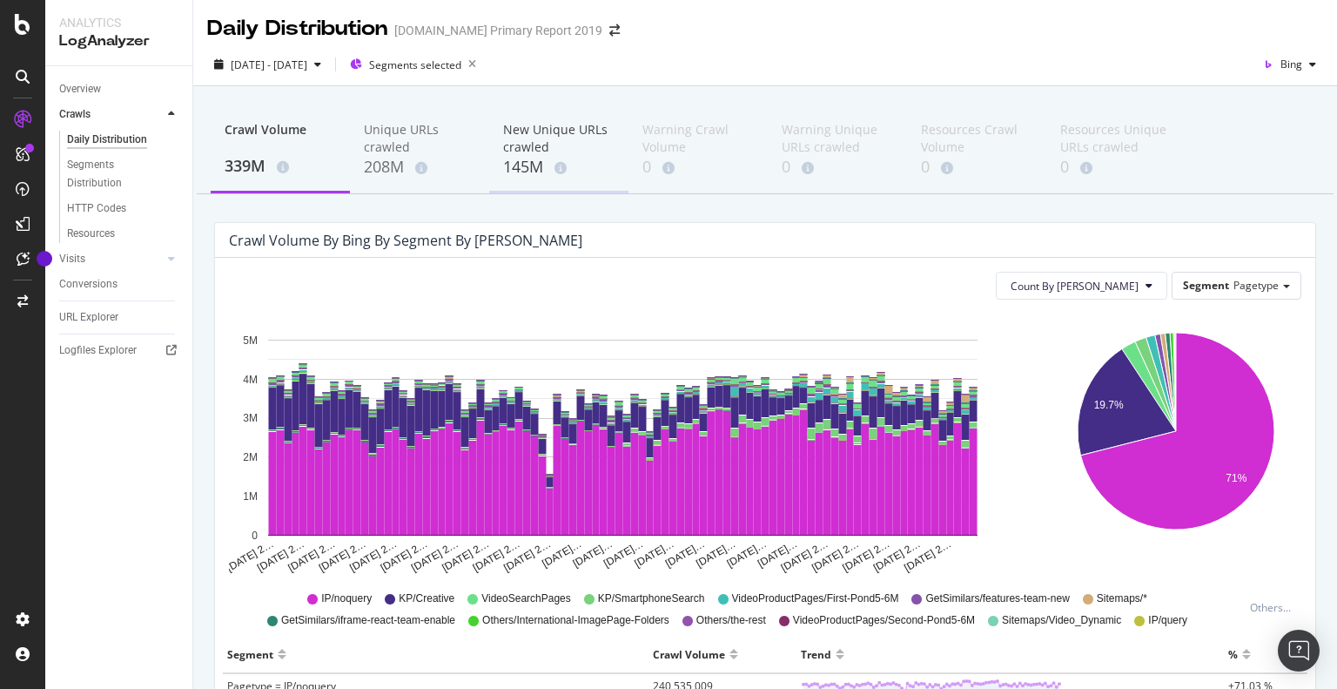
click at [523, 164] on div "145M" at bounding box center [558, 167] width 111 height 23
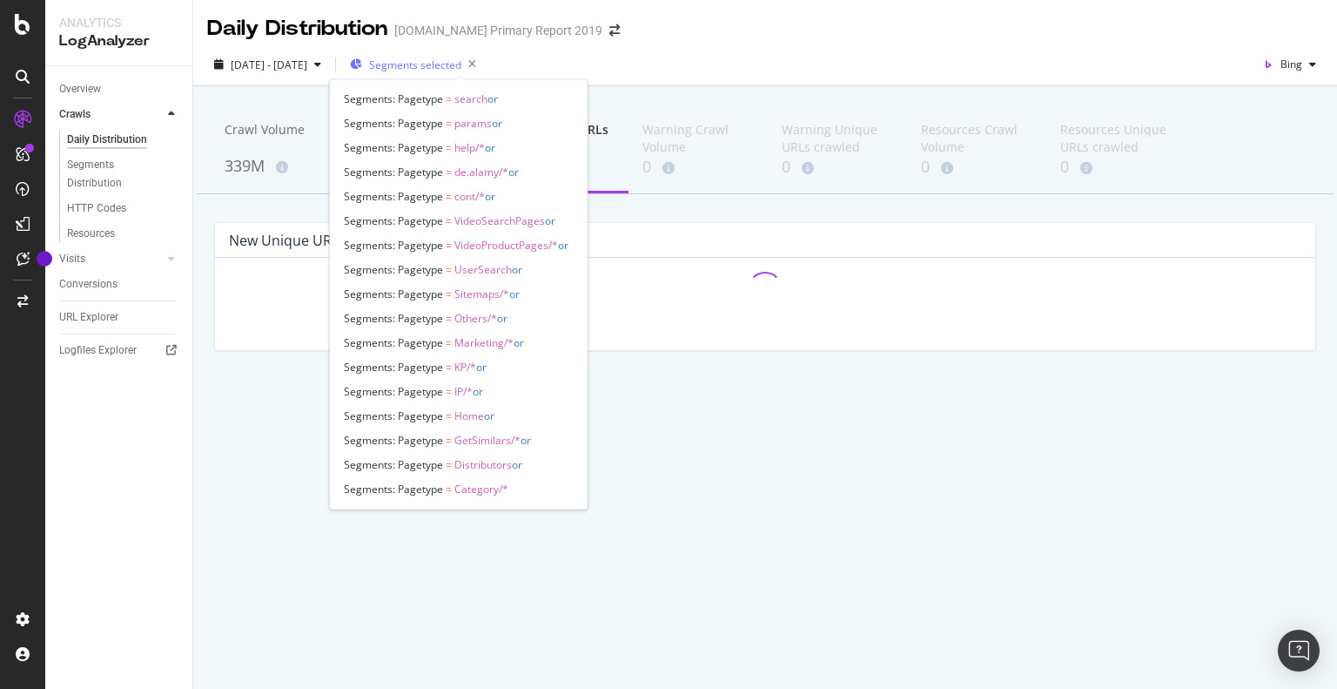
click at [461, 69] on span "Segments selected" at bounding box center [415, 64] width 92 height 15
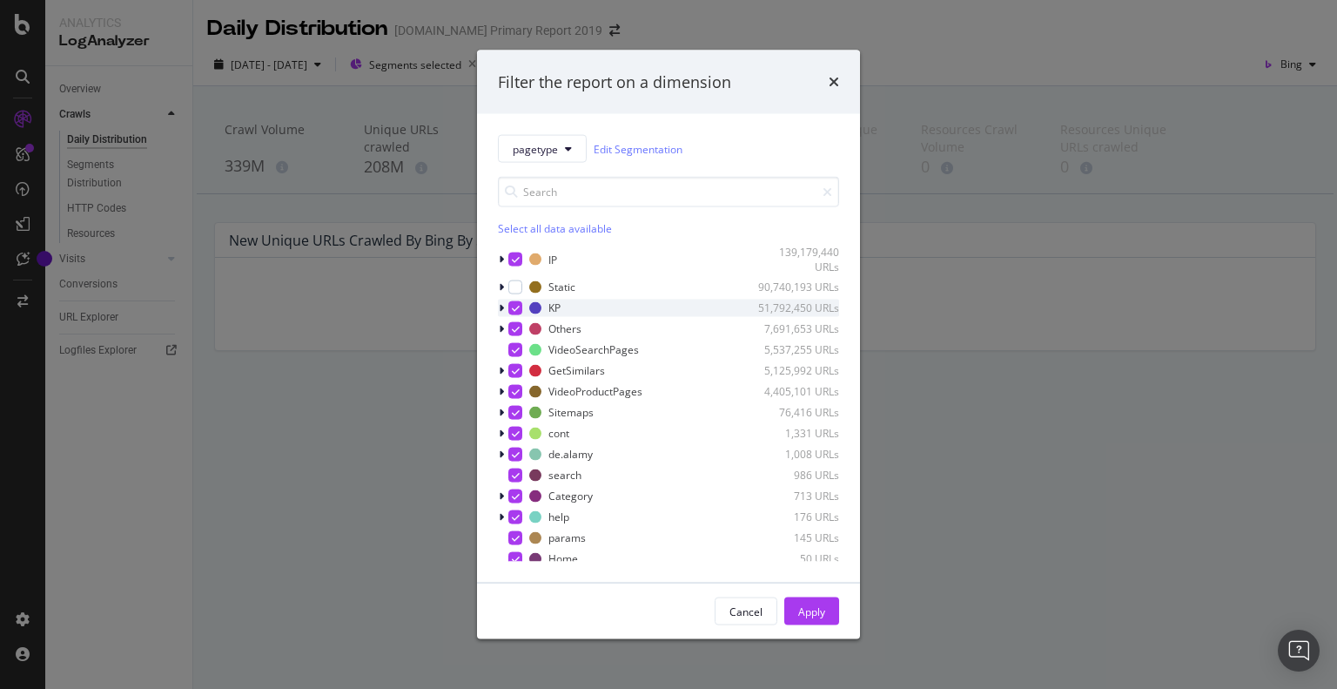
click at [515, 309] on icon "modal" at bounding box center [516, 307] width 8 height 9
click at [515, 330] on icon "modal" at bounding box center [516, 328] width 8 height 9
click at [515, 347] on icon "modal" at bounding box center [516, 349] width 8 height 9
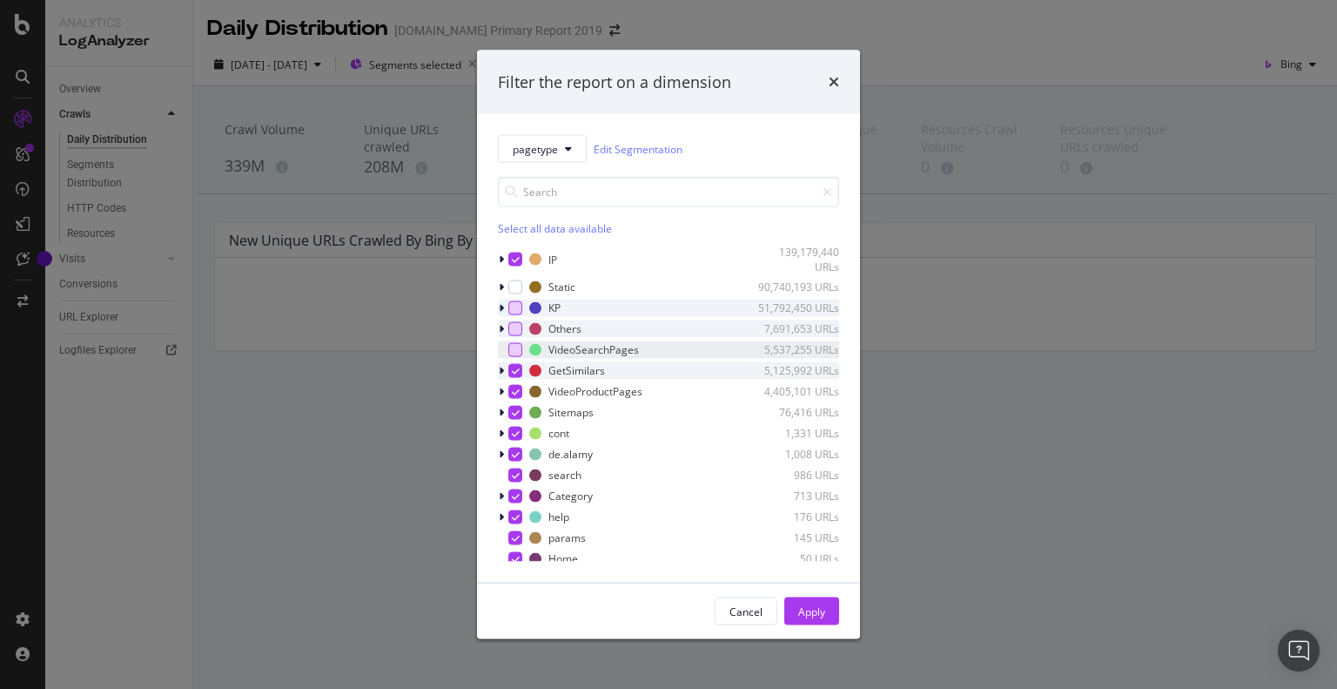
click at [501, 368] on icon "modal" at bounding box center [501, 370] width 5 height 10
click at [499, 370] on icon "modal" at bounding box center [501, 370] width 5 height 10
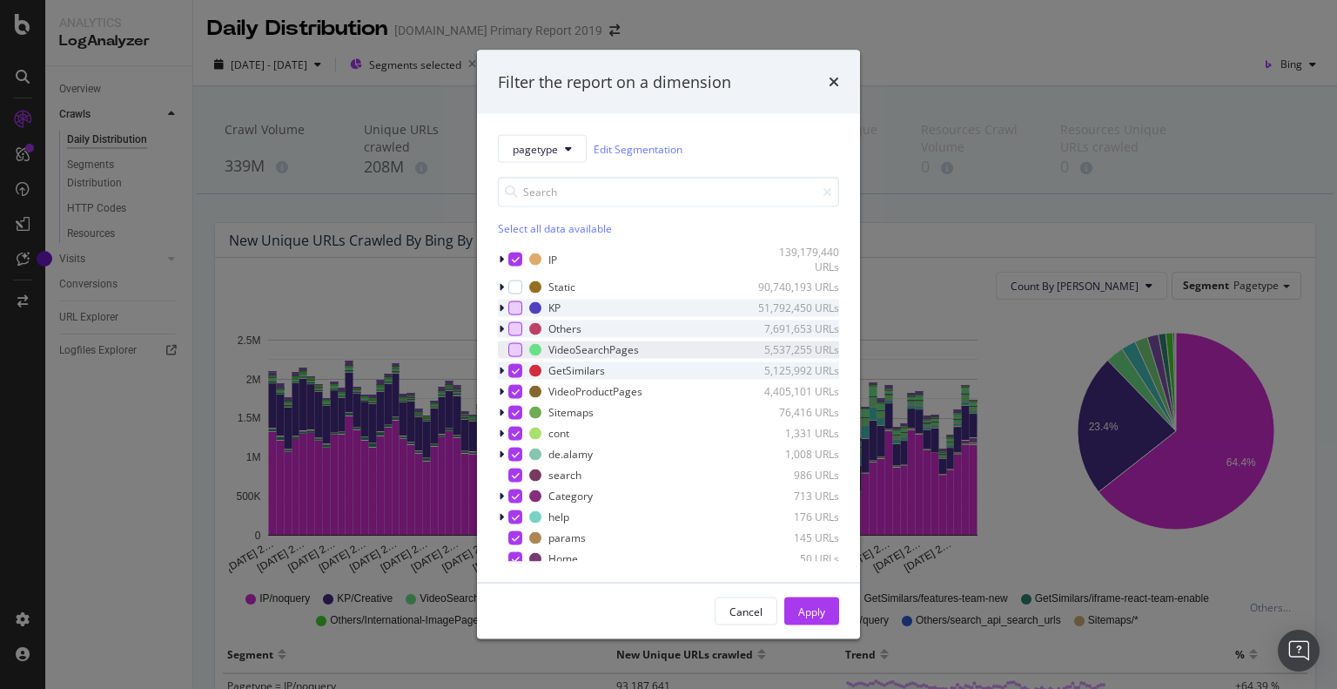
click at [502, 372] on icon "modal" at bounding box center [501, 370] width 5 height 10
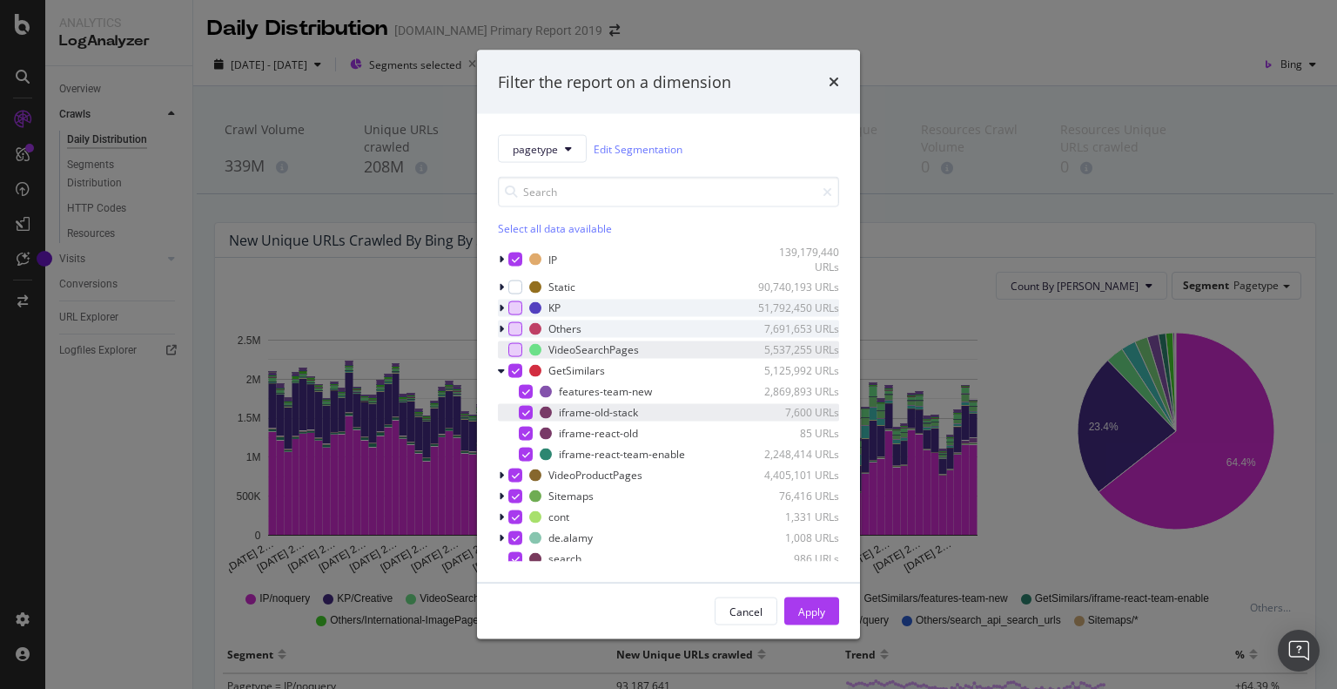
click at [523, 410] on icon "modal" at bounding box center [526, 411] width 8 height 9
click at [521, 427] on div "modal" at bounding box center [526, 433] width 14 height 14
click at [526, 453] on icon "modal" at bounding box center [526, 453] width 8 height 9
click at [512, 472] on icon "modal" at bounding box center [516, 474] width 8 height 9
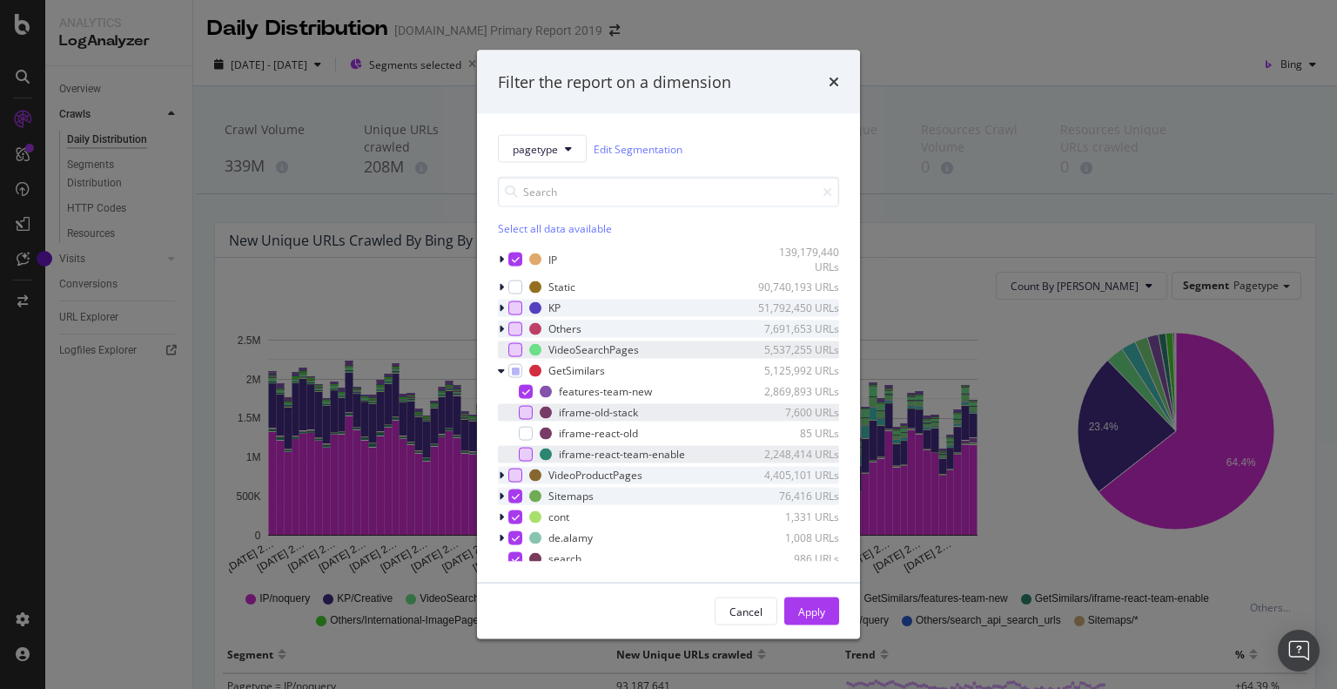
click at [512, 494] on icon "modal" at bounding box center [516, 495] width 8 height 9
click at [515, 512] on icon "modal" at bounding box center [516, 516] width 8 height 9
drag, startPoint x: 517, startPoint y: 531, endPoint x: 516, endPoint y: 555, distance: 23.5
click at [517, 535] on div "modal" at bounding box center [515, 537] width 14 height 14
click at [516, 555] on icon "modal" at bounding box center [516, 558] width 8 height 9
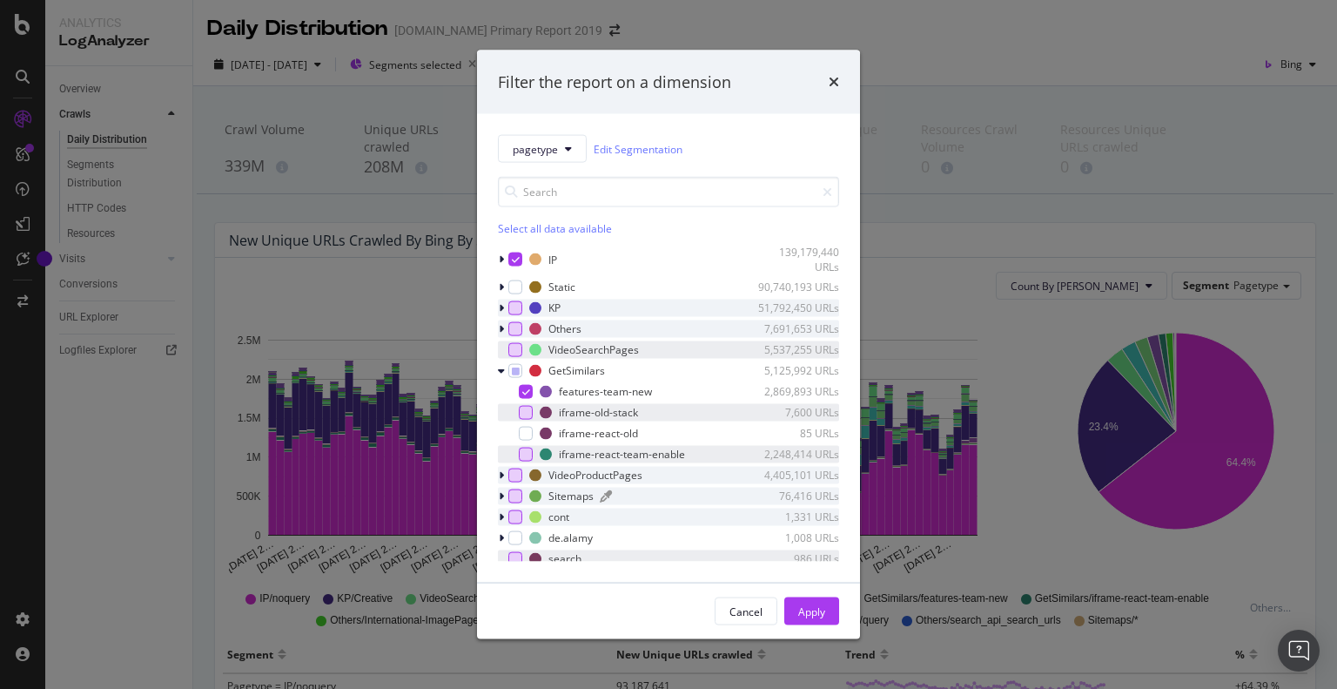
scroll to position [151, 0]
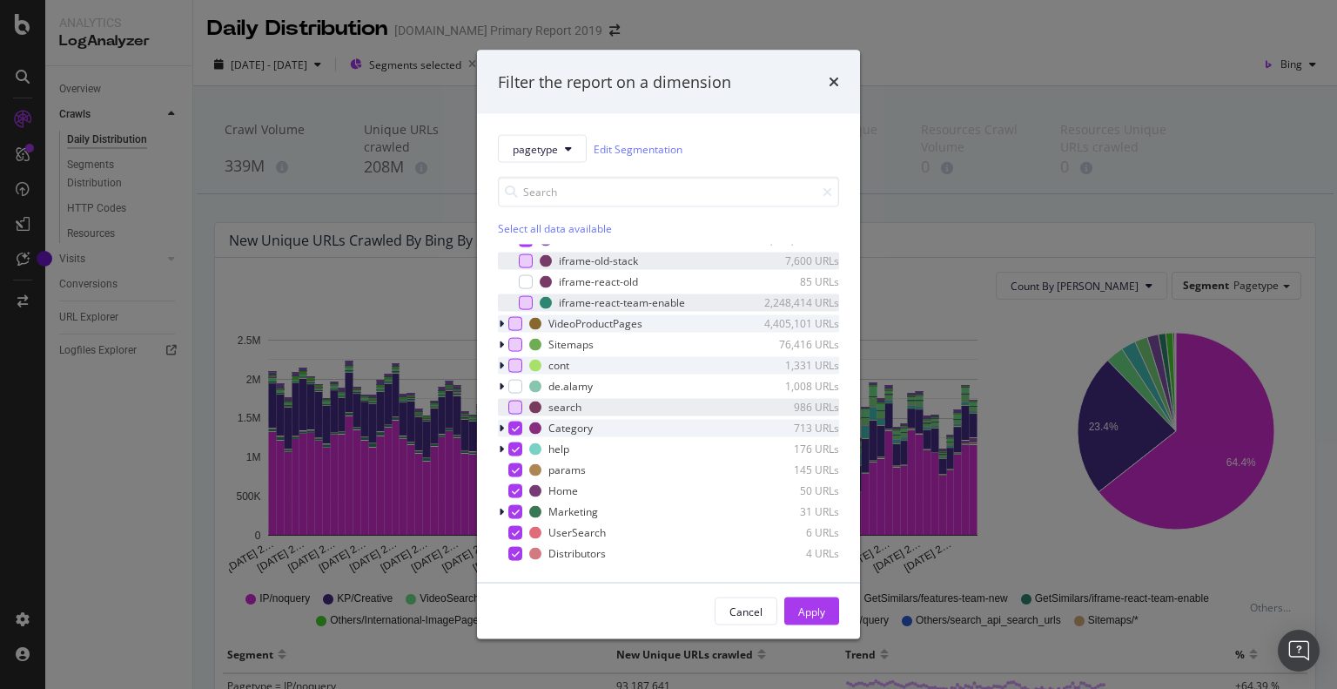
click at [509, 424] on div "modal" at bounding box center [515, 428] width 14 height 14
click at [519, 445] on icon "modal" at bounding box center [516, 448] width 8 height 9
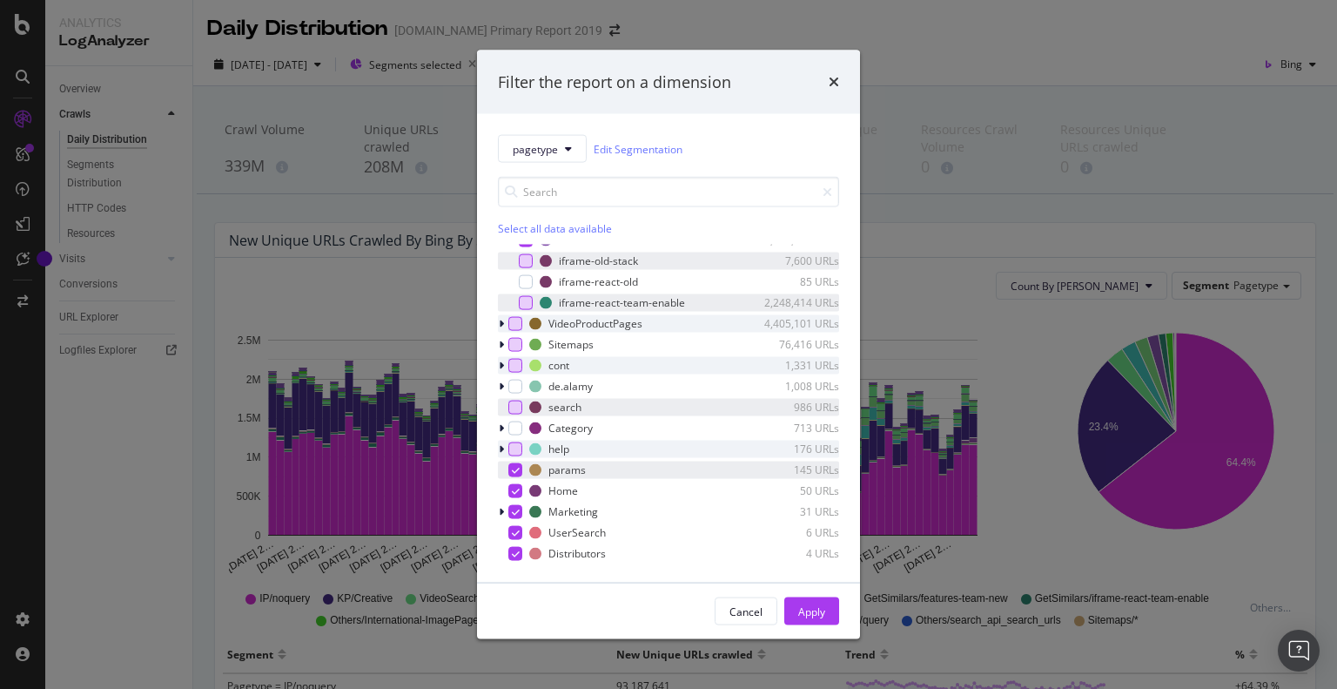
click at [513, 465] on icon "modal" at bounding box center [516, 469] width 8 height 9
click at [515, 494] on icon "modal" at bounding box center [516, 490] width 8 height 9
drag, startPoint x: 515, startPoint y: 503, endPoint x: 520, endPoint y: 524, distance: 21.3
click at [515, 507] on div "modal" at bounding box center [515, 511] width 14 height 14
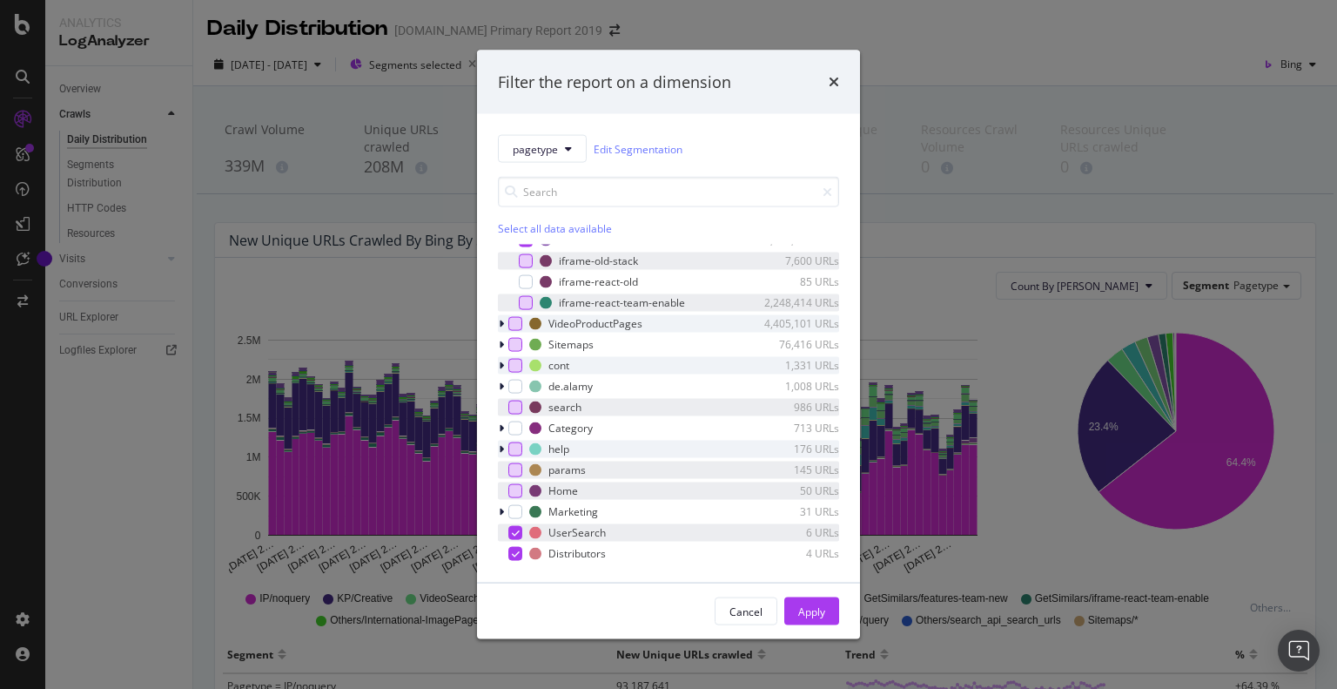
click at [520, 527] on div "modal" at bounding box center [515, 532] width 14 height 14
click at [515, 553] on icon "modal" at bounding box center [516, 552] width 8 height 9
click at [824, 616] on div "Apply" at bounding box center [811, 611] width 27 height 26
